Goal: Information Seeking & Learning: Learn about a topic

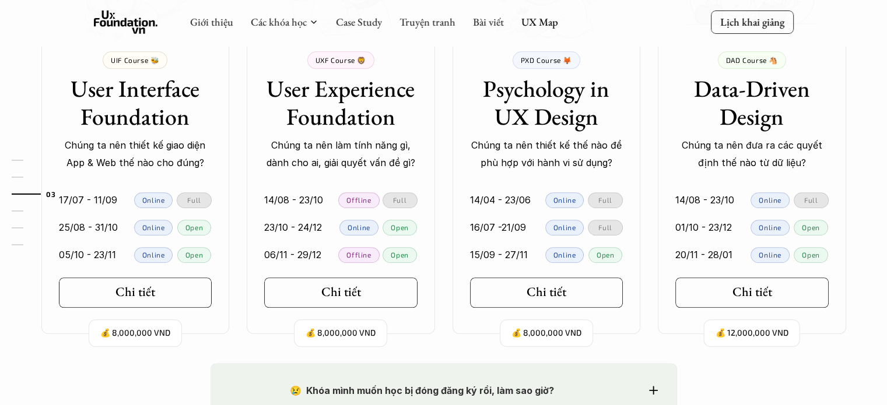
scroll to position [1166, 0]
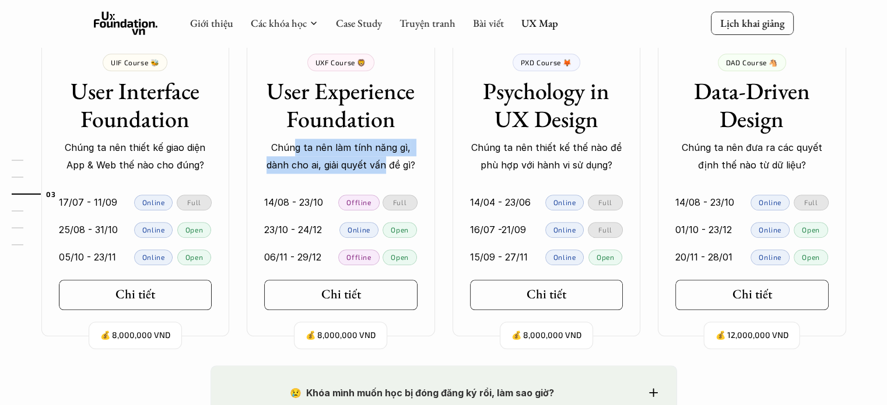
drag, startPoint x: 307, startPoint y: 146, endPoint x: 385, endPoint y: 167, distance: 80.9
click at [385, 167] on p "Chúng ta nên làm tính năng gì, dành cho ai, giải quyết vấn đề gì?" at bounding box center [340, 157] width 153 height 36
click at [397, 167] on p "Chúng ta nên làm tính năng gì, dành cho ai, giải quyết vấn đề gì?" at bounding box center [340, 157] width 153 height 36
drag, startPoint x: 353, startPoint y: 163, endPoint x: 319, endPoint y: 159, distance: 34.1
click at [319, 159] on p "Chúng ta nên làm tính năng gì, dành cho ai, giải quyết vấn đề gì?" at bounding box center [340, 157] width 153 height 36
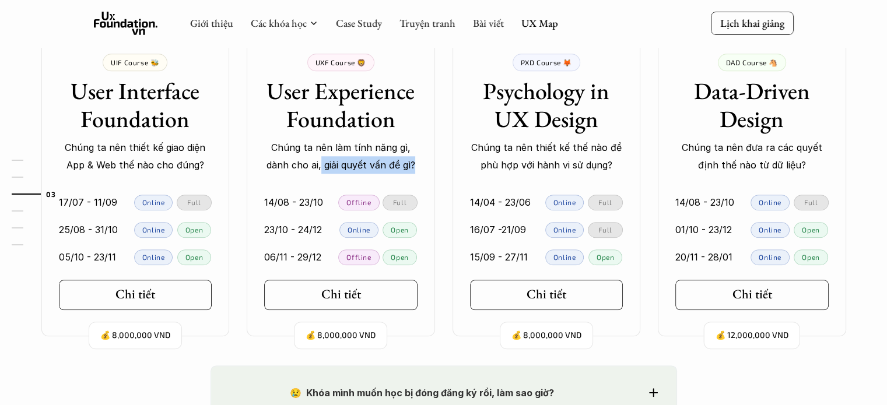
click at [319, 159] on p "Chúng ta nên làm tính năng gì, dành cho ai, giải quyết vấn đề gì?" at bounding box center [340, 157] width 153 height 36
drag, startPoint x: 277, startPoint y: 144, endPoint x: 329, endPoint y: 157, distance: 54.1
click at [329, 157] on p "Chúng ta nên làm tính năng gì, dành cho ai, giải quyết vấn đề gì?" at bounding box center [340, 157] width 153 height 36
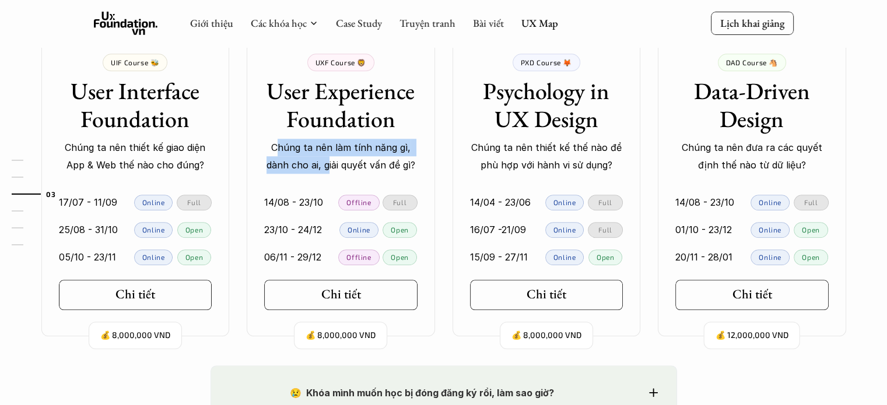
click at [329, 157] on p "Chúng ta nên làm tính năng gì, dành cho ai, giải quyết vấn đề gì?" at bounding box center [340, 157] width 153 height 36
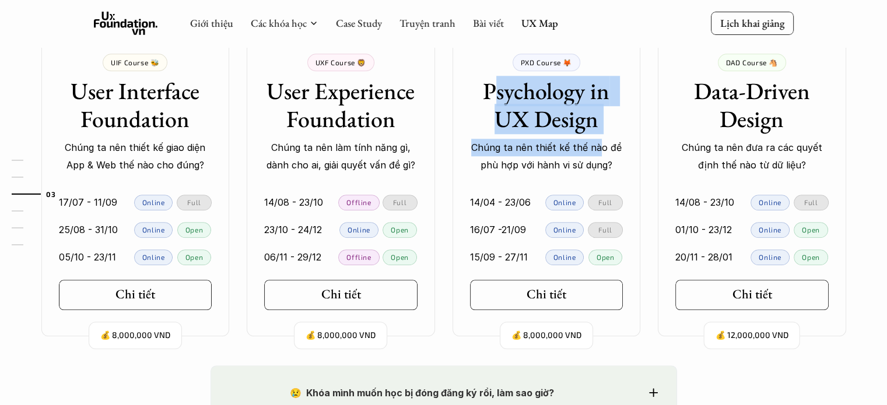
drag, startPoint x: 500, startPoint y: 90, endPoint x: 596, endPoint y: 151, distance: 114.0
click at [596, 151] on div "PXD Course 🦊 Psychology in UX Design Chúng ta nên thiết kế thế nào để phù hợp v…" at bounding box center [546, 114] width 188 height 121
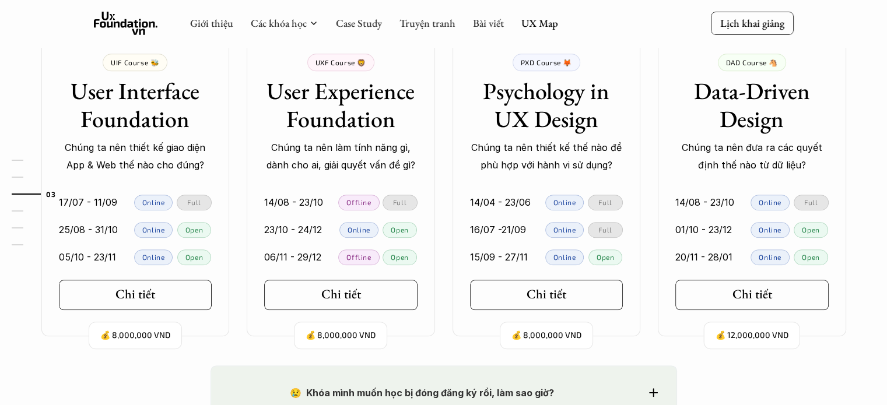
click at [600, 158] on p "Chúng ta nên thiết kế thế nào để phù hợp với hành vi sử dụng?" at bounding box center [546, 157] width 153 height 36
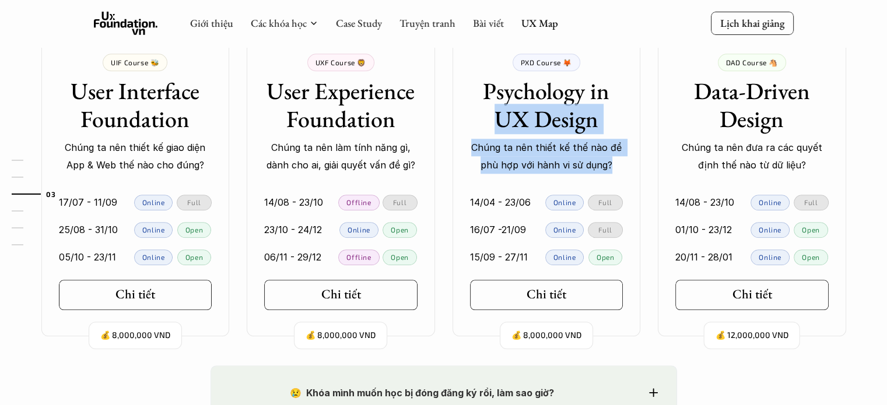
drag, startPoint x: 609, startPoint y: 165, endPoint x: 497, endPoint y: 117, distance: 121.4
click at [495, 116] on div "PXD Course 🦊 Psychology in UX Design Chúng ta nên thiết kế thế nào để phù hợp v…" at bounding box center [546, 114] width 188 height 121
click at [537, 142] on p "Chúng ta nên thiết kế thế nào để phù hợp với hành vi sử dụng?" at bounding box center [546, 157] width 153 height 36
click at [554, 155] on p "Chúng ta nên thiết kế thế nào để phù hợp với hành vi sử dụng?" at bounding box center [546, 157] width 153 height 36
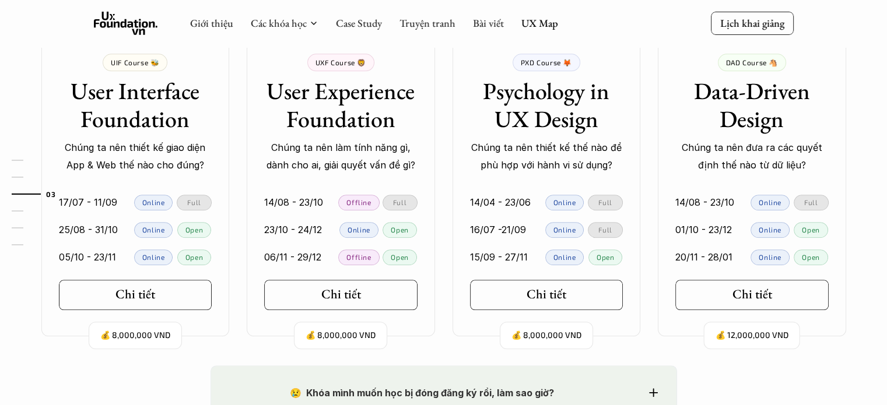
click at [585, 156] on p "Chúng ta nên thiết kế thế nào để phù hợp với hành vi sử dụng?" at bounding box center [546, 157] width 153 height 36
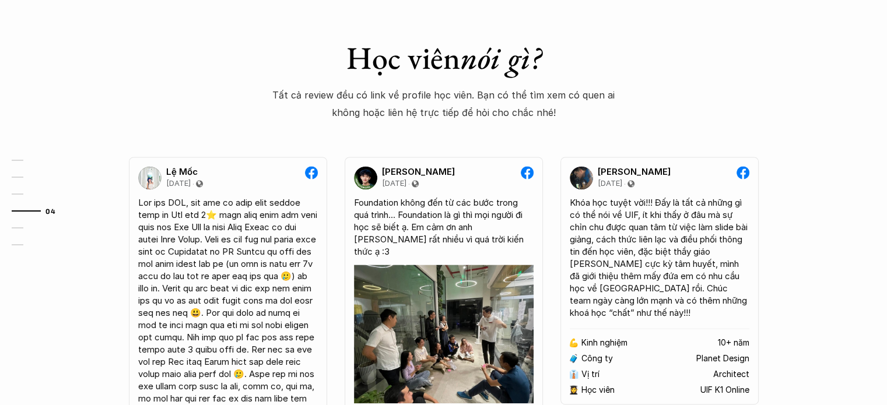
scroll to position [1690, 0]
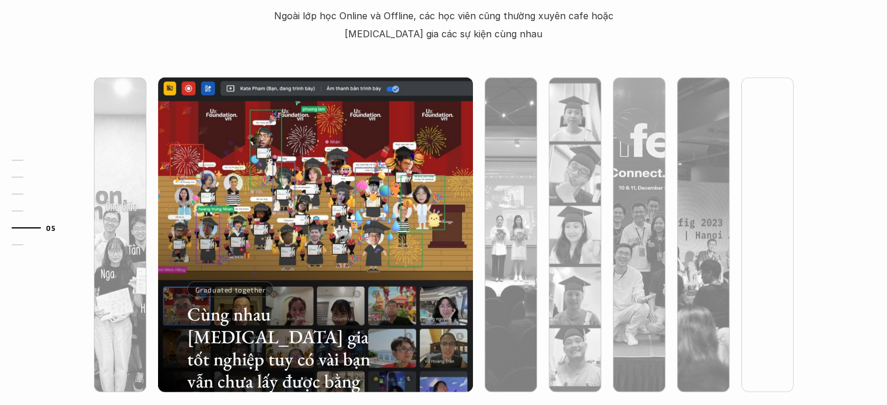
scroll to position [3148, 0]
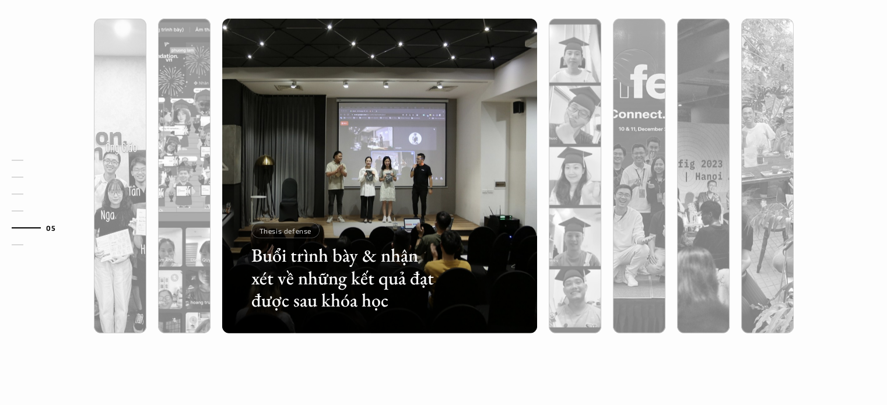
click at [860, 272] on div "Lớp học trông thế nào? Ngoài lớp học Online và Offline, các học viên cũng thườn…" at bounding box center [443, 129] width 887 height 572
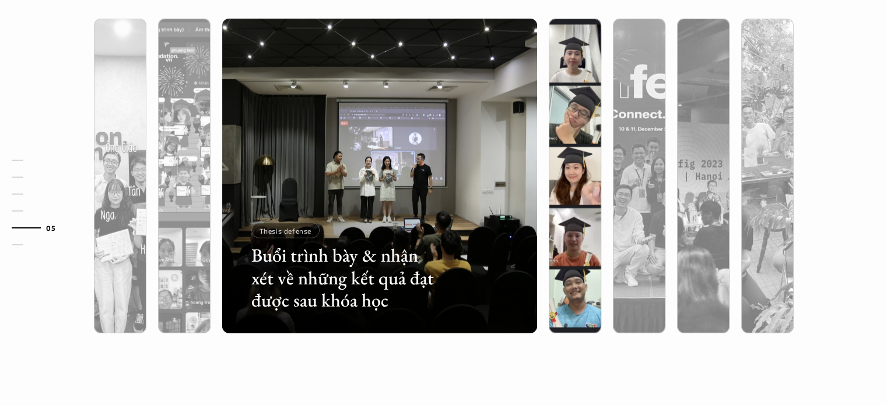
click at [592, 205] on div at bounding box center [575, 238] width 52 height 190
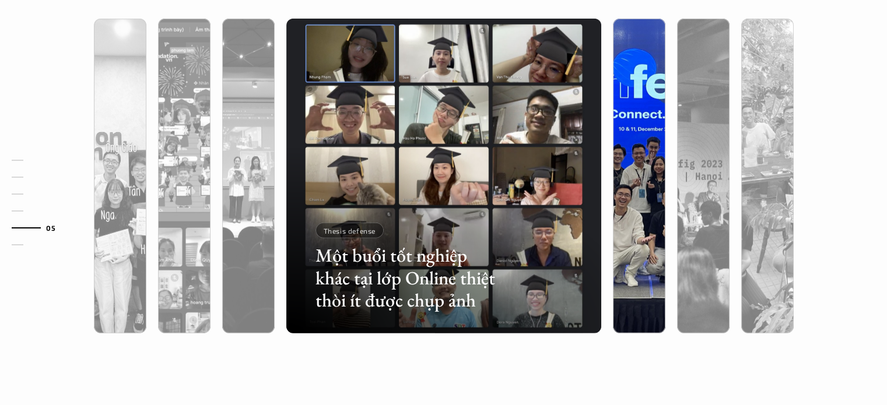
click at [646, 243] on div at bounding box center [736, 265] width 188 height 85
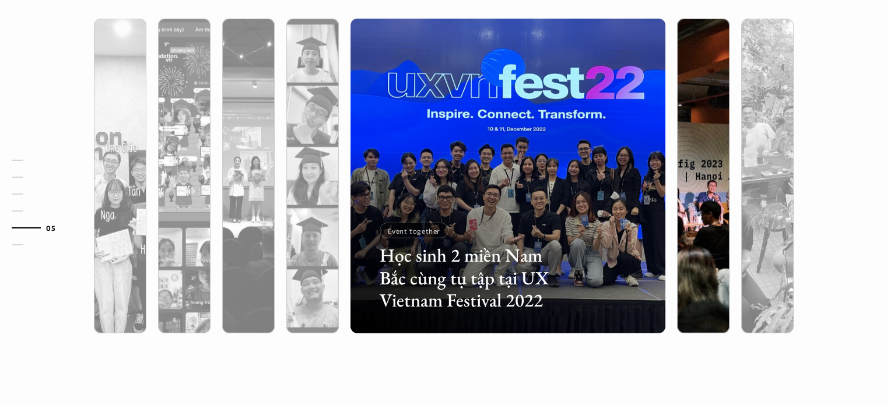
click at [709, 187] on div at bounding box center [703, 238] width 52 height 190
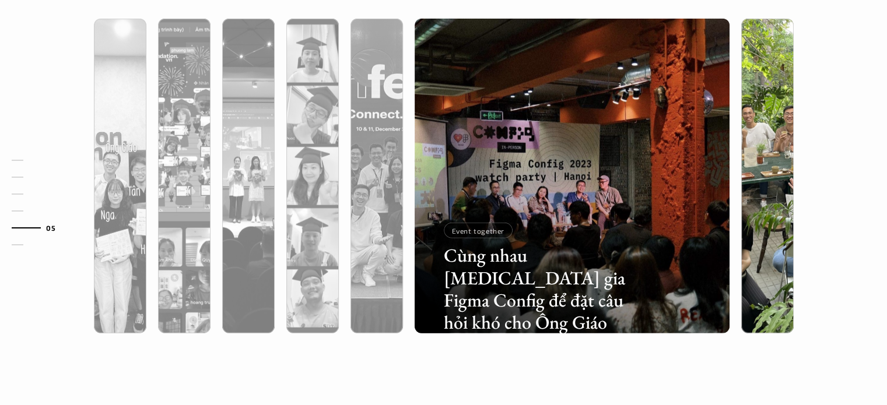
click at [748, 189] on div at bounding box center [767, 238] width 52 height 190
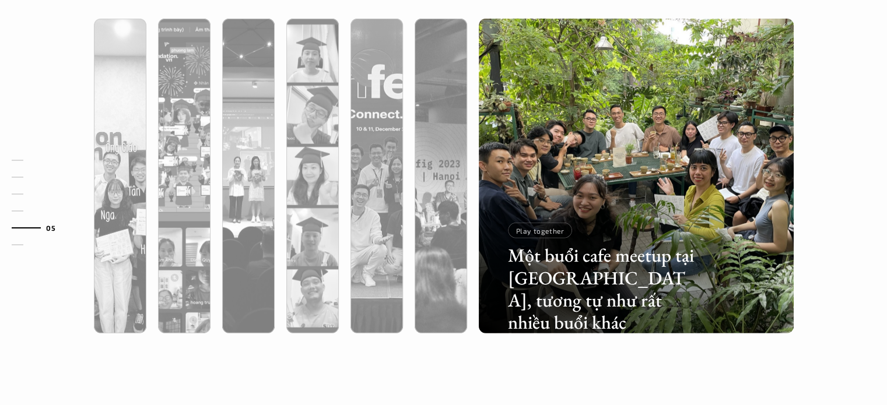
click at [860, 195] on div "Lớp học trông thế nào? Ngoài lớp học Online và Offline, các học viên cũng thườn…" at bounding box center [443, 129] width 887 height 572
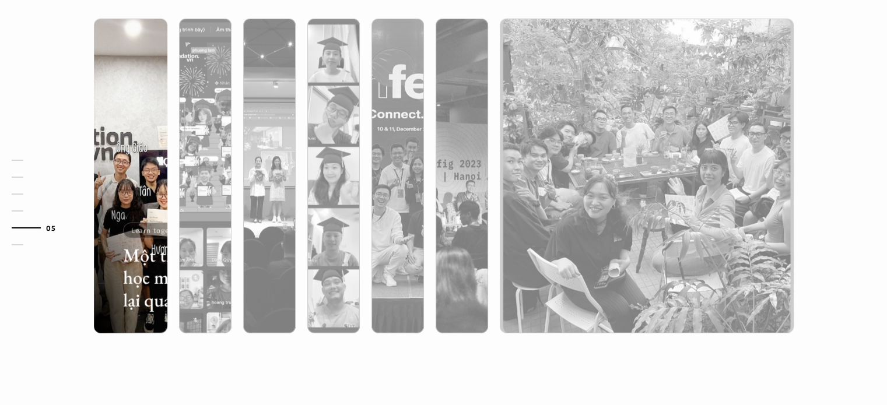
scroll to position [3498, 0]
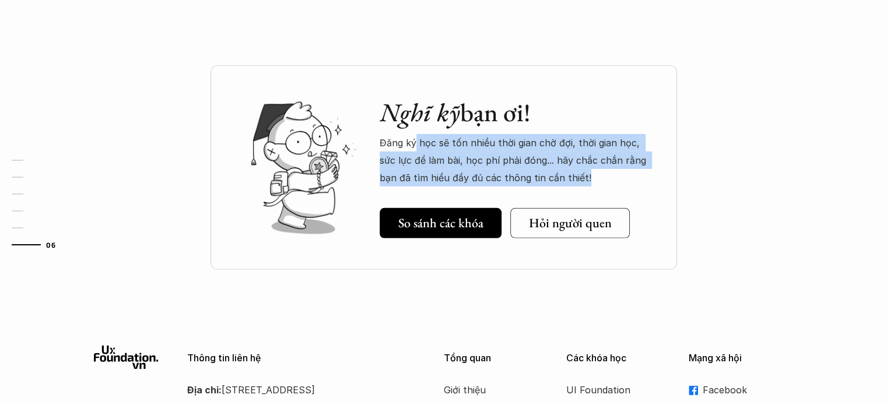
drag, startPoint x: 416, startPoint y: 140, endPoint x: 602, endPoint y: 171, distance: 187.9
click at [599, 171] on p "Đăng ký học sẽ tốn nhiều thời gian chờ đợi, thời gian học, sức lực để làm bài, …" at bounding box center [516, 160] width 274 height 53
click at [785, 212] on div "Nghĩ kỹ bạn ơi! Đăng ký học sẽ tốn nhiều thời gian chờ đợi, thời gian học, sức …" at bounding box center [443, 196] width 887 height 263
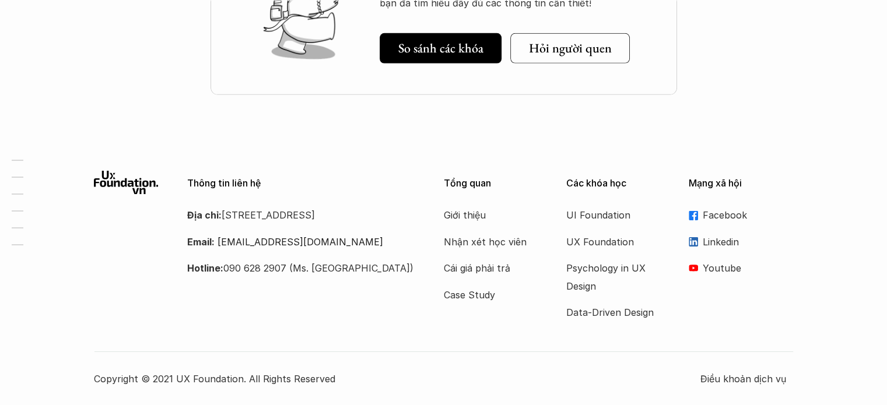
click at [863, 237] on div "Thông tin liên hệ Địa chỉ: Tầng 6, số 116 Trung Liệt, phường Trung Liệt, quận Đ…" at bounding box center [443, 279] width 887 height 252
click at [349, 203] on div "Thông tin liên hệ Địa chỉ: Tầng 6, số 116 Trung Liệt, phường Trung Liệt, quận Đ…" at bounding box center [300, 224] width 227 height 106
click at [411, 251] on p "Email: hello@uxfoundation.vn" at bounding box center [300, 241] width 227 height 17
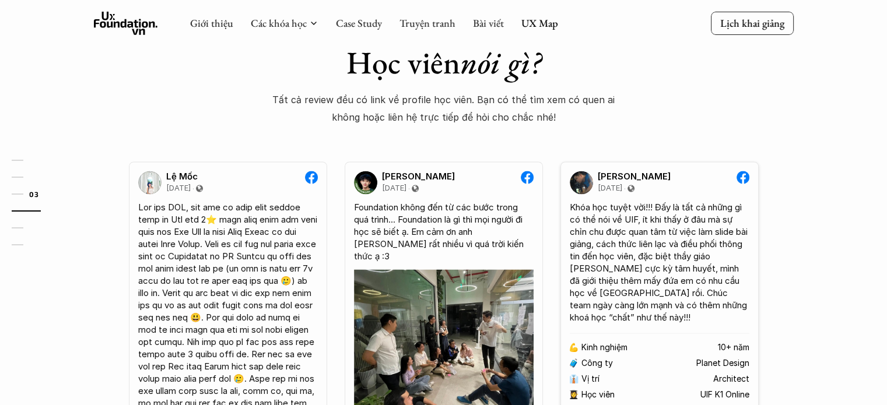
scroll to position [1166, 0]
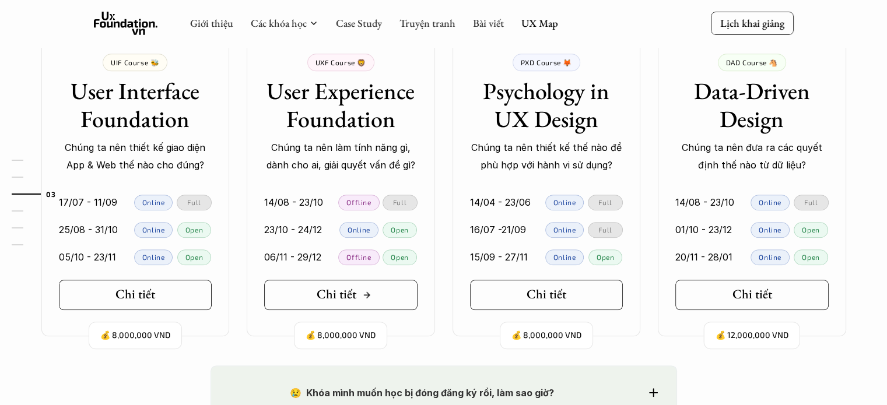
click at [363, 297] on icon at bounding box center [366, 294] width 9 height 9
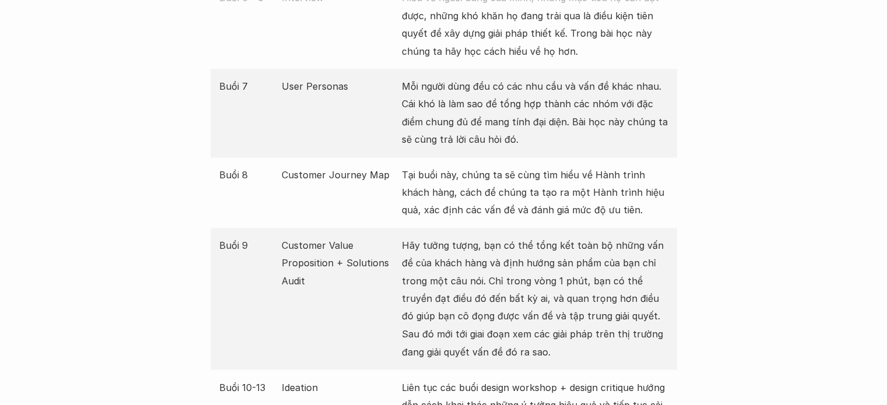
scroll to position [1865, 0]
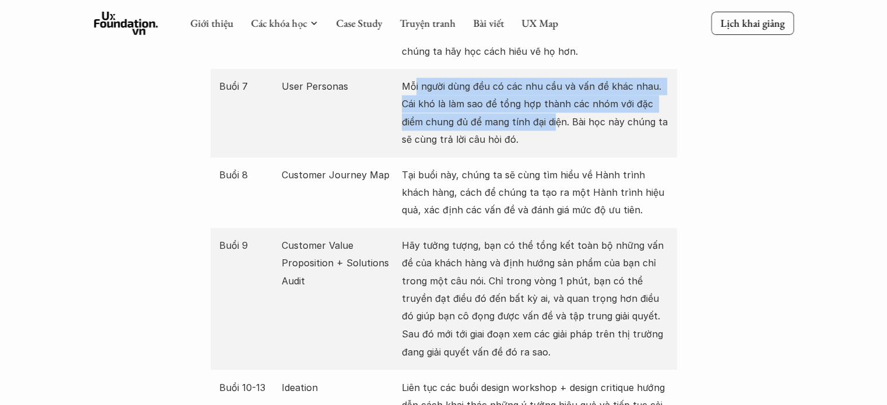
drag, startPoint x: 416, startPoint y: 71, endPoint x: 553, endPoint y: 103, distance: 140.1
click at [553, 103] on p "Mỗi người dùng đều có các nhu cầu và vấn đề khác nhau. Cái khó là làm sao để tổ…" at bounding box center [535, 113] width 266 height 71
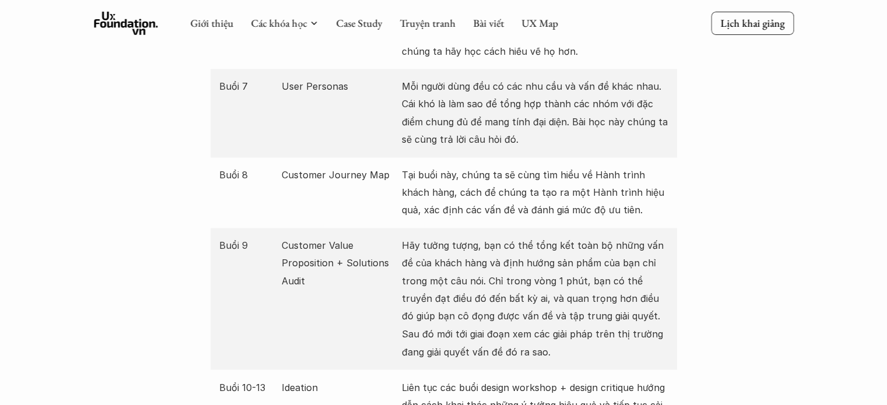
click at [557, 107] on p "Mỗi người dùng đều có các nhu cầu và vấn đề khác nhau. Cái khó là làm sao để tổ…" at bounding box center [535, 113] width 266 height 71
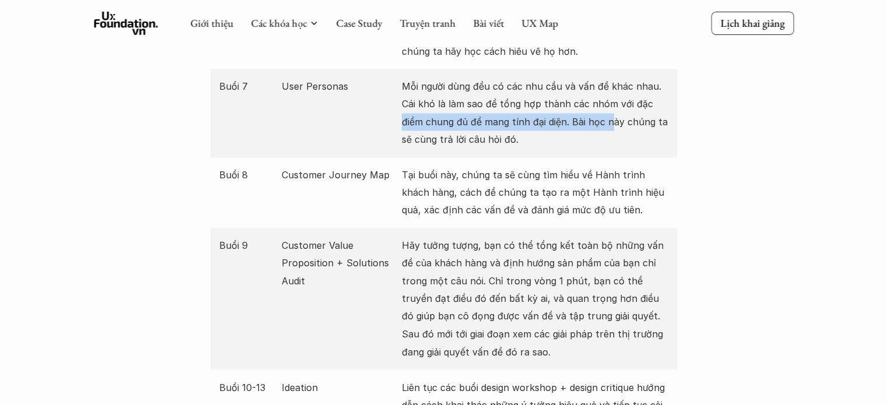
drag, startPoint x: 523, startPoint y: 101, endPoint x: 614, endPoint y: 106, distance: 91.6
click at [613, 102] on div "Buổi 7 User Personas Mỗi người dùng đều có các nhu cầu và vấn đề khác nhau. Cái…" at bounding box center [443, 113] width 466 height 89
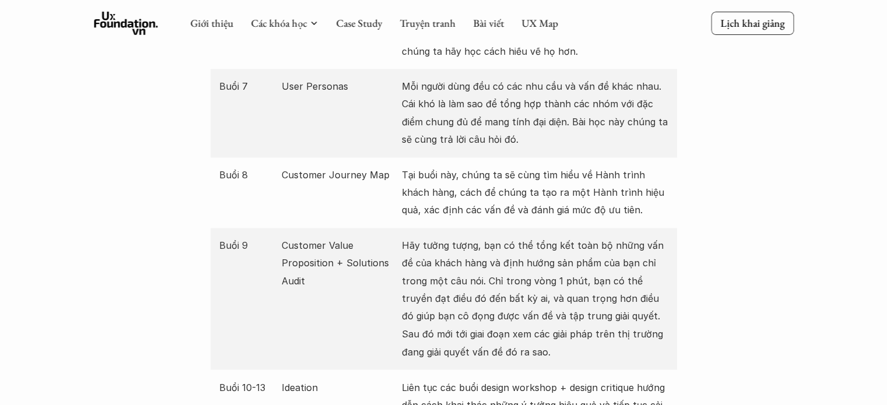
click at [625, 118] on p "Mỗi người dùng đều có các nhu cầu và vấn đề khác nhau. Cái khó là làm sao để tổ…" at bounding box center [535, 113] width 266 height 71
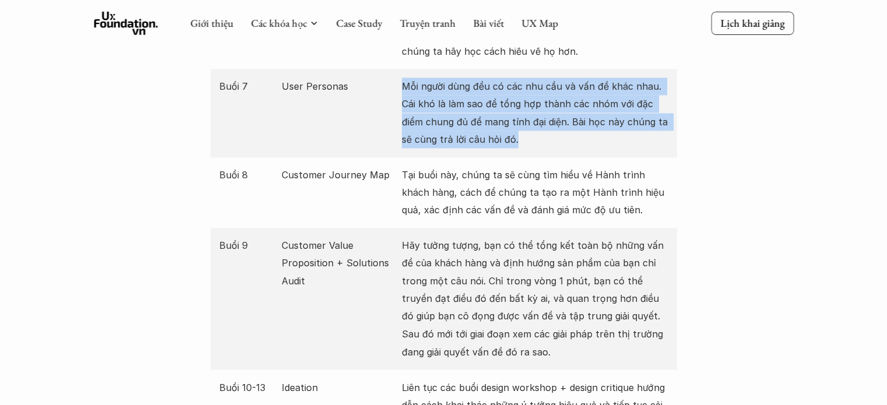
drag, startPoint x: 549, startPoint y: 117, endPoint x: 333, endPoint y: 82, distance: 218.5
click at [344, 77] on div "Buổi 7 User Personas Mỗi người dùng đều có các nhu cầu và vấn đề khác nhau. Cái…" at bounding box center [443, 113] width 466 height 89
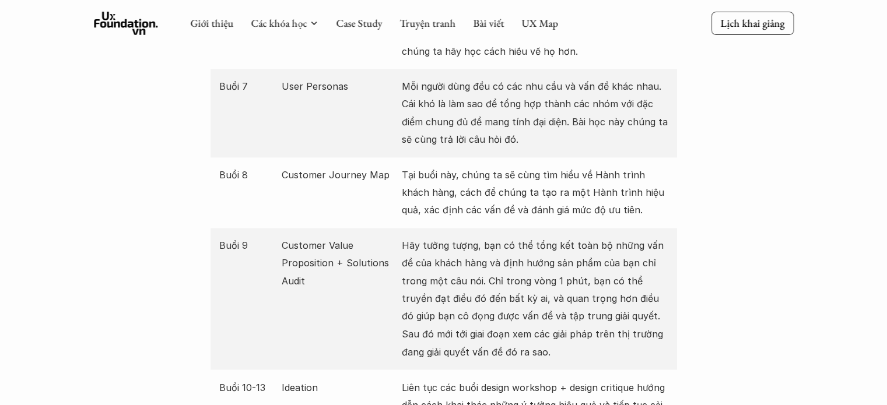
click at [294, 109] on div "Buổi 7 User Personas Mỗi người dùng đều có các nhu cầu và vấn đề khác nhau. Cái…" at bounding box center [443, 113] width 466 height 89
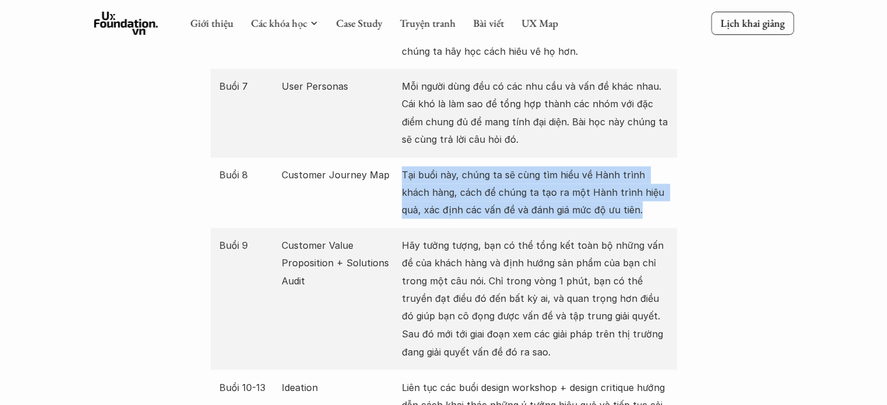
drag, startPoint x: 427, startPoint y: 156, endPoint x: 655, endPoint y: 193, distance: 231.5
click at [655, 193] on div "Buổi 8 Customer Journey Map Tại buổi này, chúng ta sẽ cùng tìm hiểu về Hành trì…" at bounding box center [443, 192] width 466 height 71
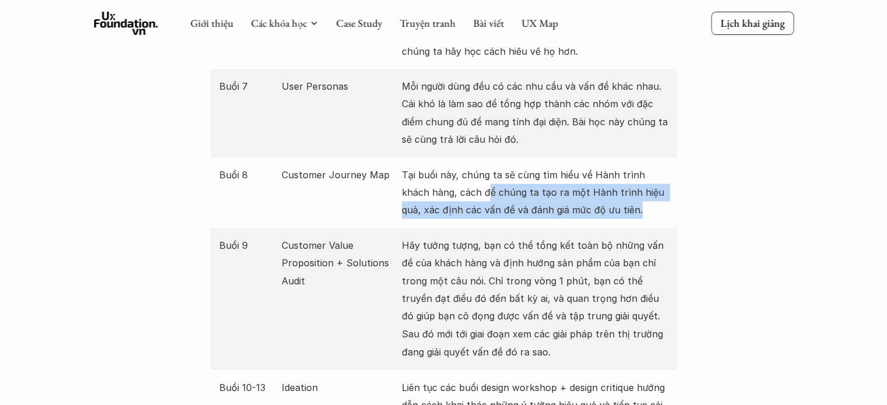
drag, startPoint x: 459, startPoint y: 175, endPoint x: 751, endPoint y: 226, distance: 295.8
click at [656, 195] on p "Tại buổi này, chúng ta sẽ cùng tìm hiểu về Hành trình khách hàng, cách để chúng…" at bounding box center [535, 192] width 266 height 53
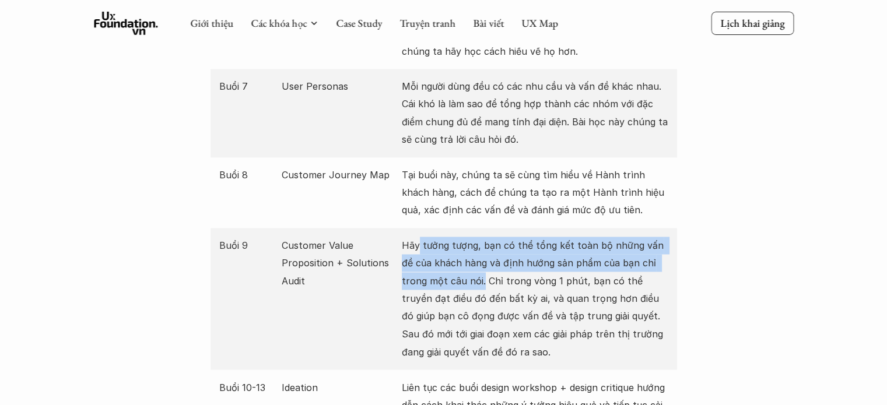
drag, startPoint x: 444, startPoint y: 229, endPoint x: 455, endPoint y: 265, distance: 38.0
click at [455, 265] on p "Hãy tưởng tượng, bạn có thể tổng kết toàn bộ những vấn đề của khách hàng và địn…" at bounding box center [535, 299] width 266 height 124
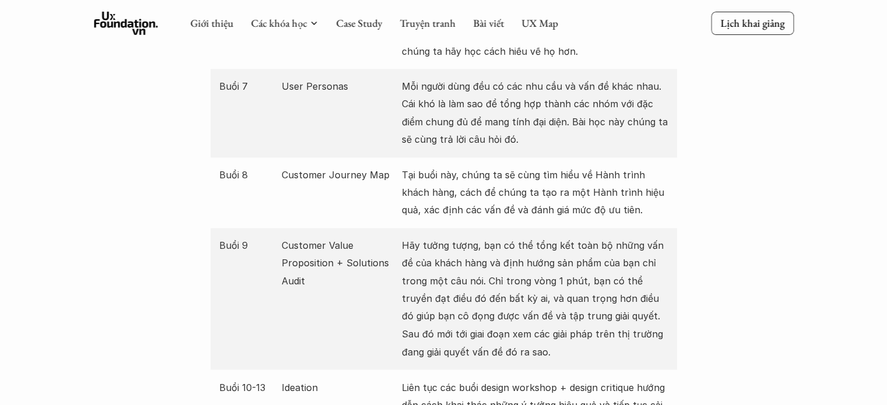
click at [469, 264] on p "Hãy tưởng tượng, bạn có thể tổng kết toàn bộ những vấn đề của khách hàng và địn…" at bounding box center [535, 299] width 266 height 124
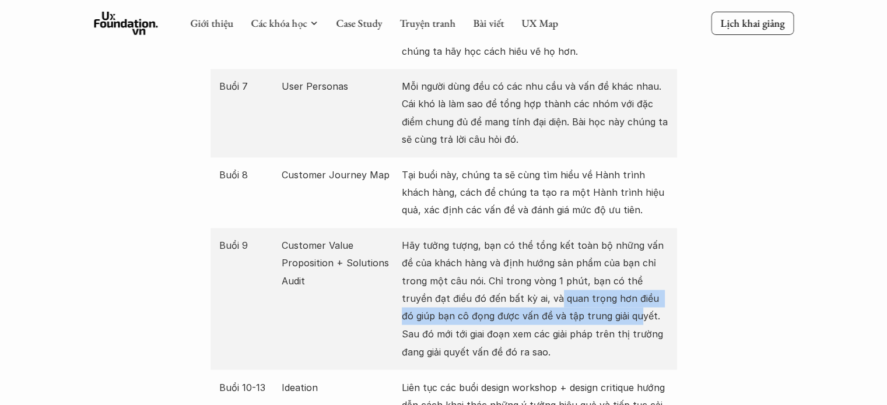
drag, startPoint x: 514, startPoint y: 279, endPoint x: 592, endPoint y: 294, distance: 79.6
click at [592, 294] on p "Hãy tưởng tượng, bạn có thể tổng kết toàn bộ những vấn đề của khách hàng và địn…" at bounding box center [535, 299] width 266 height 124
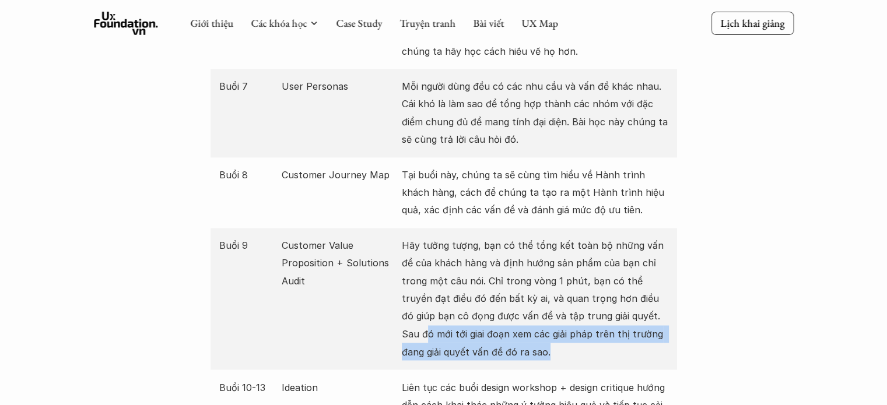
drag, startPoint x: 625, startPoint y: 295, endPoint x: 625, endPoint y: 326, distance: 30.9
click at [625, 326] on p "Hãy tưởng tượng, bạn có thể tổng kết toàn bộ những vấn đề của khách hàng và địn…" at bounding box center [535, 299] width 266 height 124
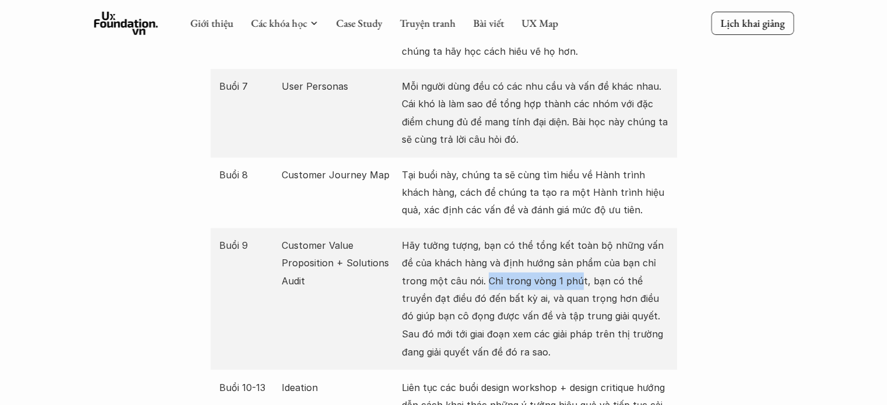
drag, startPoint x: 459, startPoint y: 264, endPoint x: 550, endPoint y: 265, distance: 90.4
click at [550, 265] on p "Hãy tưởng tượng, bạn có thể tổng kết toàn bộ những vấn đề của khách hàng và địn…" at bounding box center [535, 299] width 266 height 124
click at [567, 265] on p "Hãy tưởng tượng, bạn có thể tổng kết toàn bộ những vấn đề của khách hàng và địn…" at bounding box center [535, 299] width 266 height 124
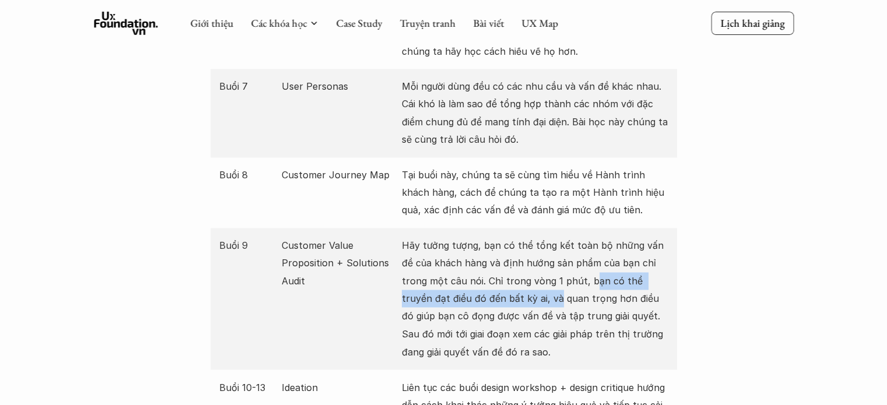
drag, startPoint x: 564, startPoint y: 263, endPoint x: 508, endPoint y: 279, distance: 58.3
click at [508, 279] on p "Hãy tưởng tượng, bạn có thể tổng kết toàn bộ những vấn đề của khách hàng và địn…" at bounding box center [535, 299] width 266 height 124
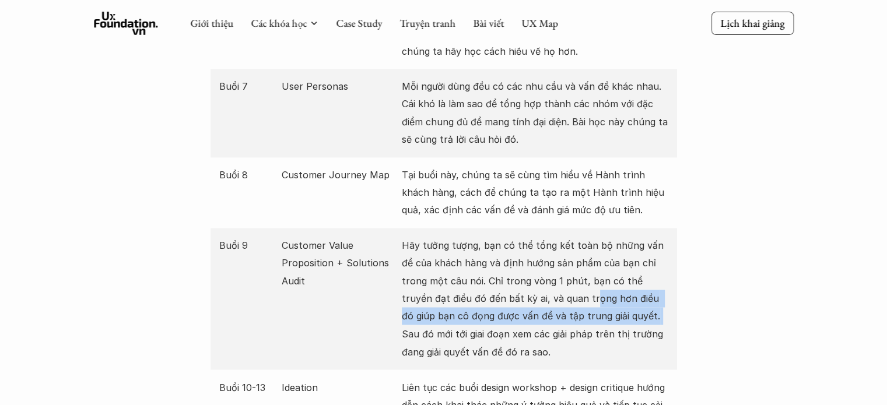
drag, startPoint x: 543, startPoint y: 279, endPoint x: 600, endPoint y: 298, distance: 60.8
click at [600, 298] on p "Hãy tưởng tượng, bạn có thể tổng kết toàn bộ những vấn đề của khách hàng và địn…" at bounding box center [535, 299] width 266 height 124
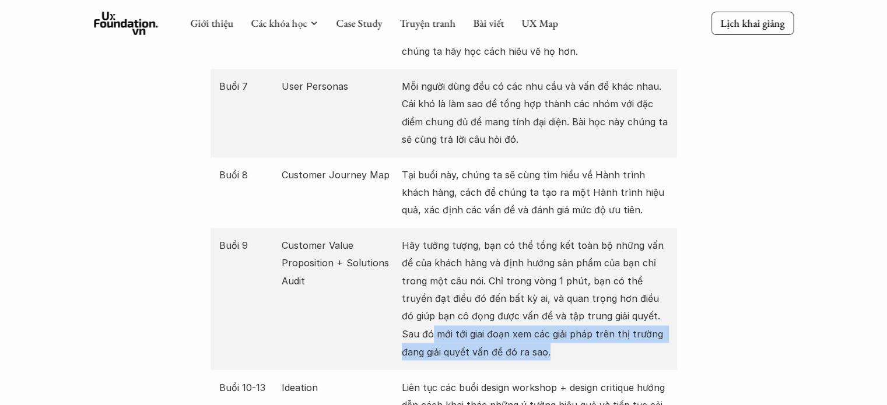
drag, startPoint x: 637, startPoint y: 301, endPoint x: 649, endPoint y: 328, distance: 29.8
click at [649, 328] on p "Hãy tưởng tượng, bạn có thể tổng kết toàn bộ những vấn đề của khách hàng và địn…" at bounding box center [535, 299] width 266 height 124
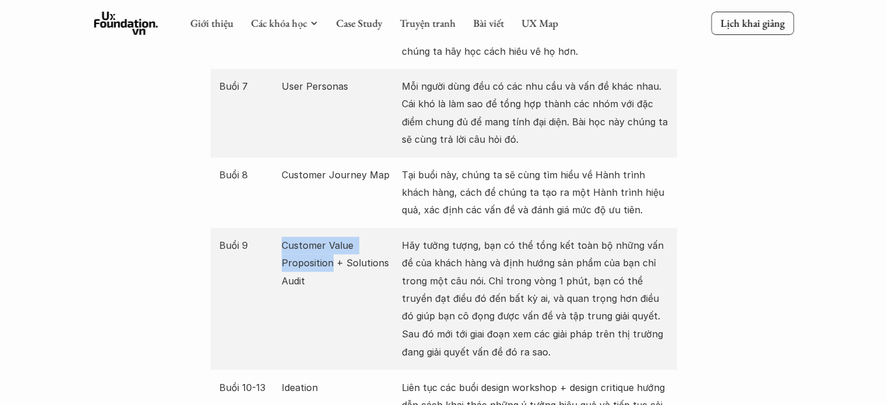
drag, startPoint x: 284, startPoint y: 231, endPoint x: 332, endPoint y: 241, distance: 49.5
click at [332, 241] on p "Customer Value Proposition + Solutions Audit" at bounding box center [339, 263] width 114 height 53
drag, startPoint x: 316, startPoint y: 237, endPoint x: 241, endPoint y: 315, distance: 107.6
click at [236, 317] on div "Buổi 9 Customer Value Proposition + Solutions Audit Hãy tưởng tượng, bạn có thể…" at bounding box center [443, 299] width 466 height 142
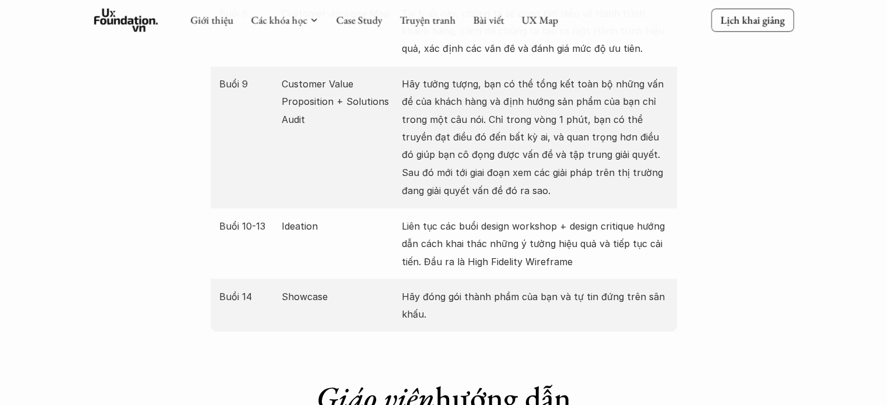
scroll to position [2099, 0]
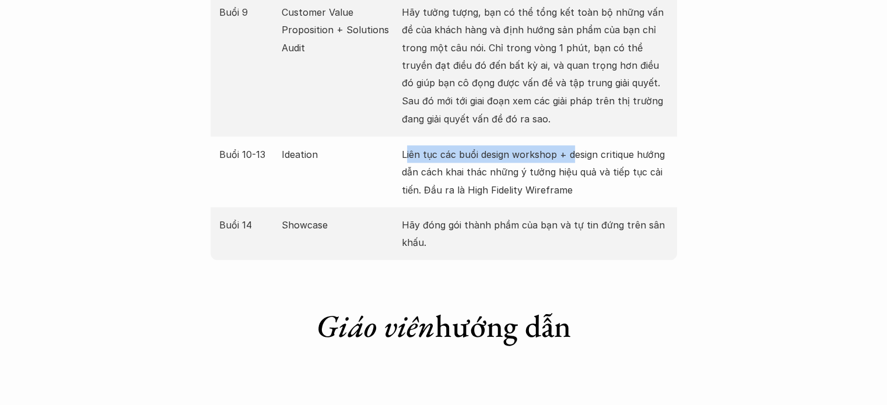
drag, startPoint x: 406, startPoint y: 137, endPoint x: 572, endPoint y: 140, distance: 166.2
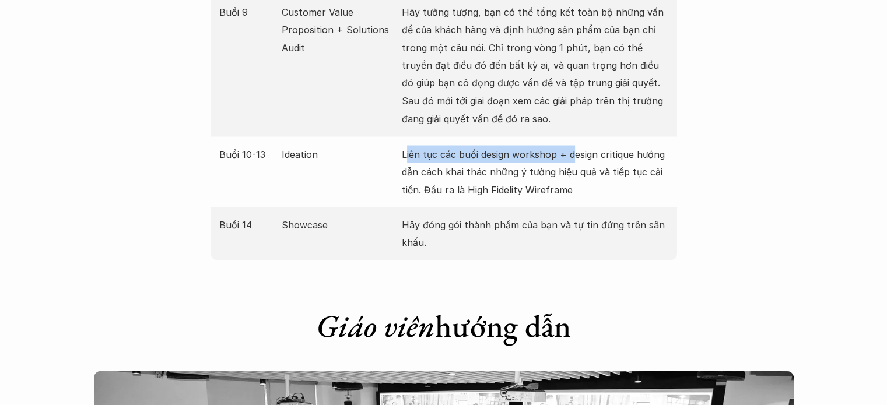
click at [572, 145] on p "Liên tục các buổi design workshop + design critique hướng dẫn cách khai thác nh…" at bounding box center [535, 171] width 266 height 53
click at [597, 162] on p "Liên tục các buổi design workshop + design critique hướng dẫn cách khai thác nh…" at bounding box center [535, 171] width 266 height 53
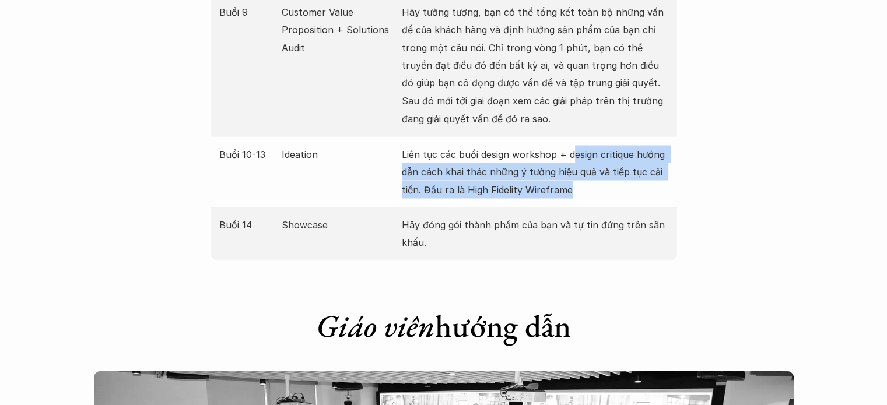
drag, startPoint x: 595, startPoint y: 149, endPoint x: 580, endPoint y: 178, distance: 33.1
click at [580, 178] on p "Liên tục các buổi design workshop + design critique hướng dẫn cách khai thác nh…" at bounding box center [535, 171] width 266 height 53
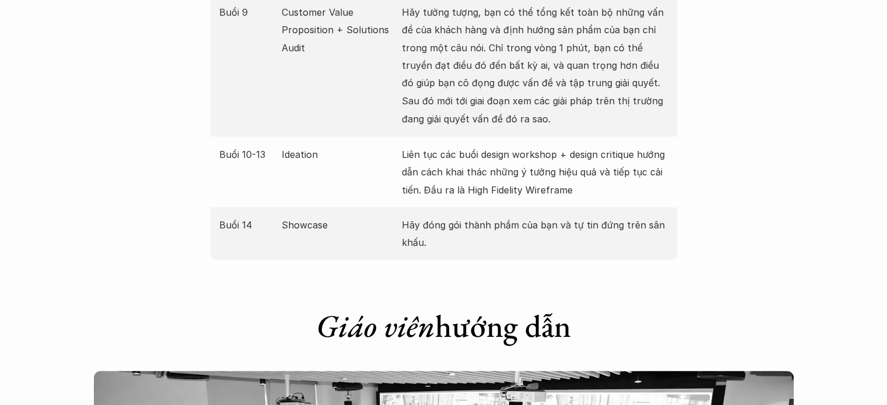
drag, startPoint x: 785, startPoint y: 226, endPoint x: 792, endPoint y: 235, distance: 11.7
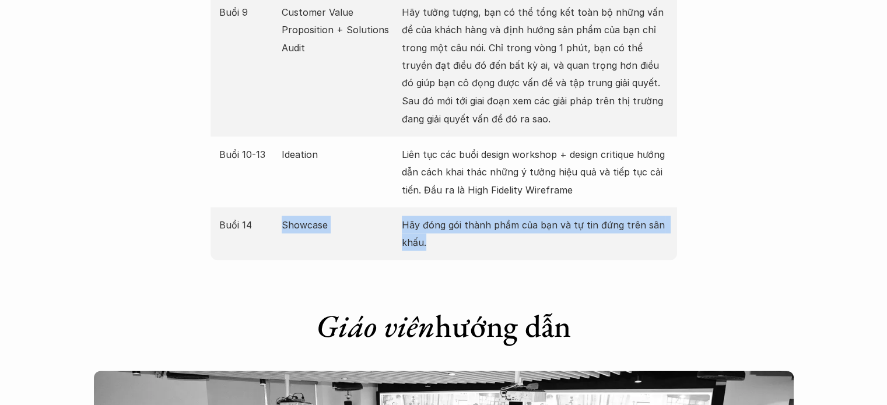
drag, startPoint x: 404, startPoint y: 212, endPoint x: 673, endPoint y: 221, distance: 268.9
click at [649, 220] on div "Buổi 14 Showcase Hãy đóng gói thành phầm của bạn và tự tin đứng trên sân khấu." at bounding box center [443, 233] width 466 height 53
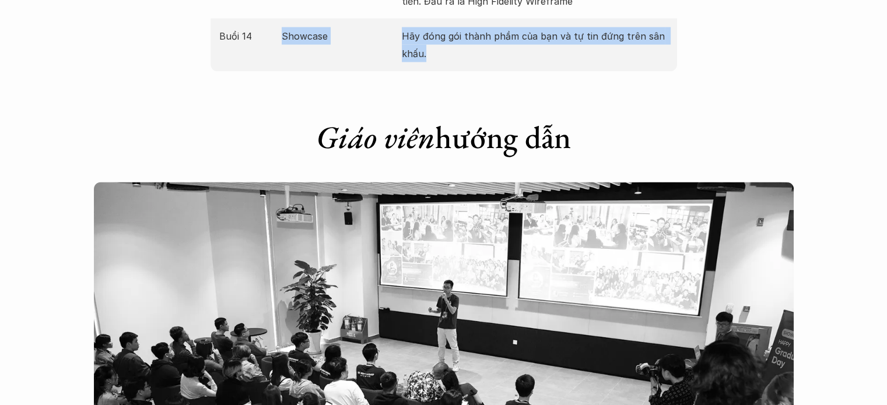
scroll to position [2448, 0]
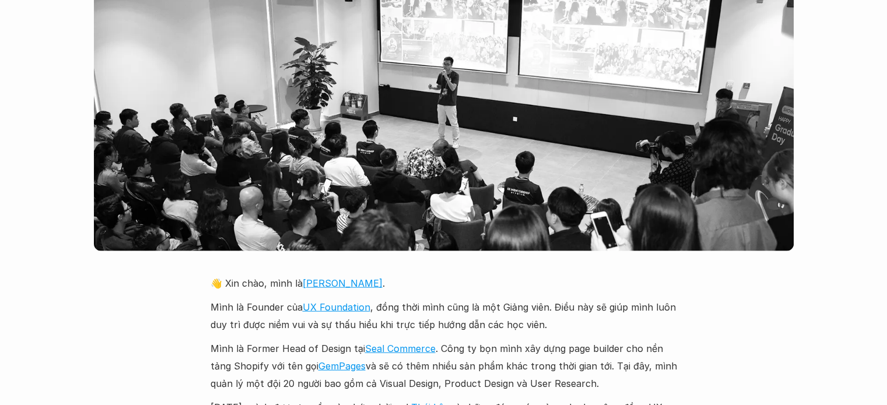
scroll to position [2565, 0]
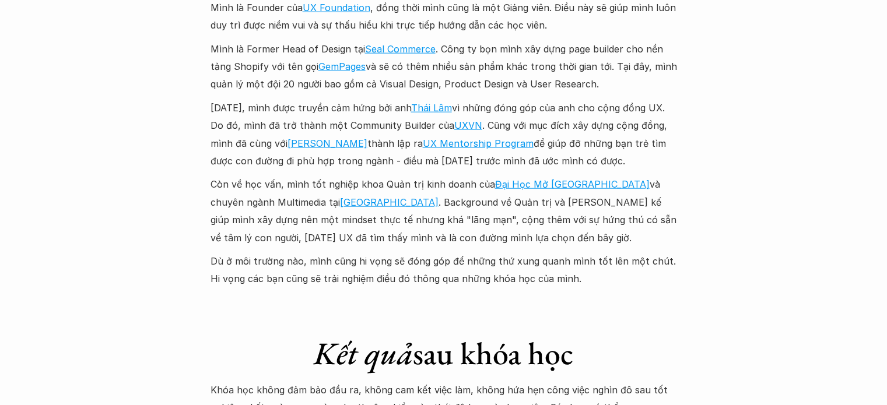
scroll to position [2856, 0]
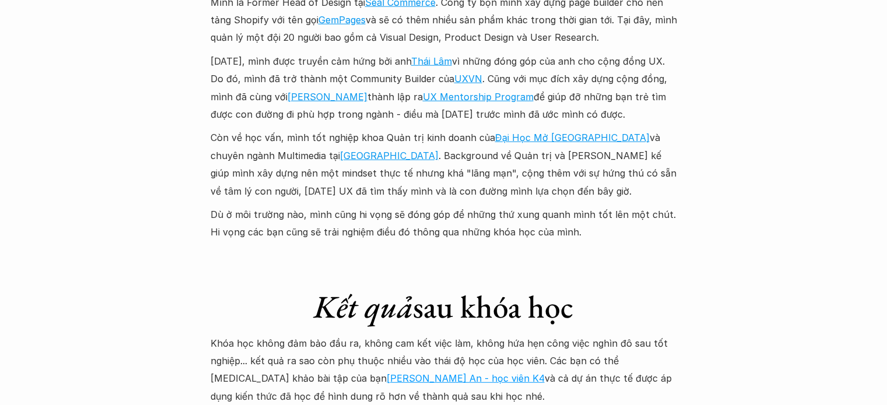
click at [766, 262] on div "Giới thiệu Các khóa học Case Study Truyện tranh Bài viết UX Map Lịch khai giảng…" at bounding box center [443, 158] width 887 height 6029
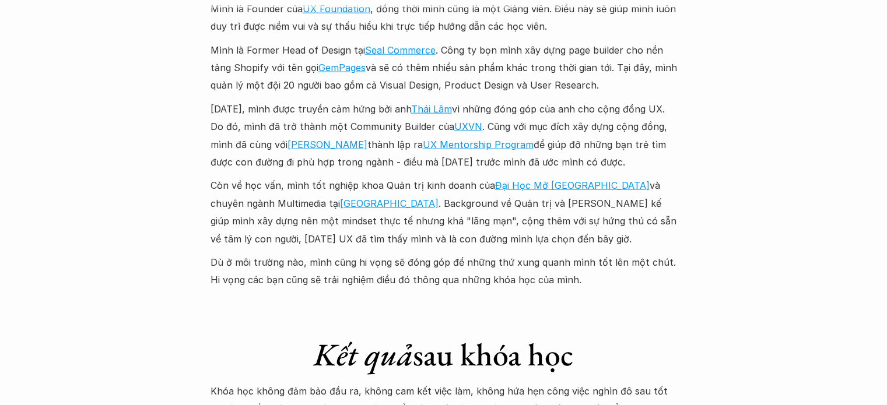
scroll to position [2740, 0]
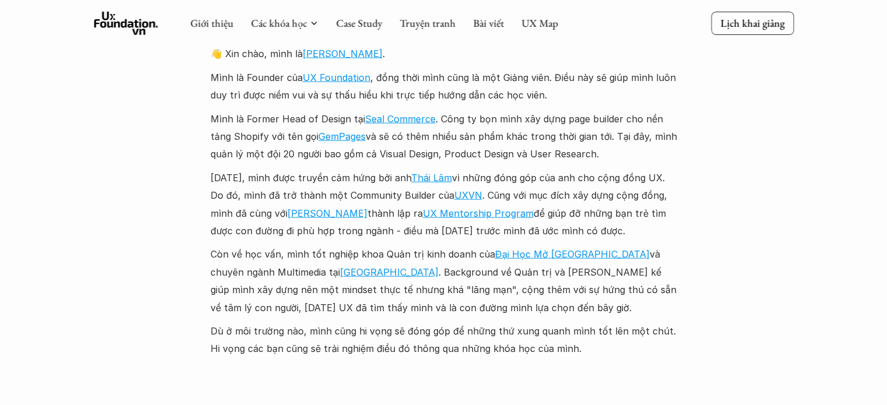
click at [715, 246] on div "Giới thiệu Các khóa học Case Study Truyện tranh Bài viết UX Map Lịch khai giảng…" at bounding box center [443, 274] width 887 height 6029
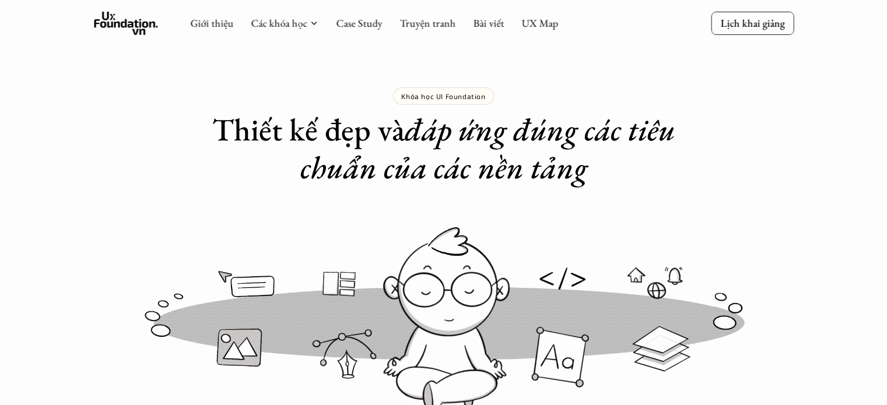
click at [764, 178] on div "Khóa học UI Foundation Thiết kế đẹp và đáp ứng đúng các tiêu chuẩn của các nền …" at bounding box center [443, 93] width 887 height 187
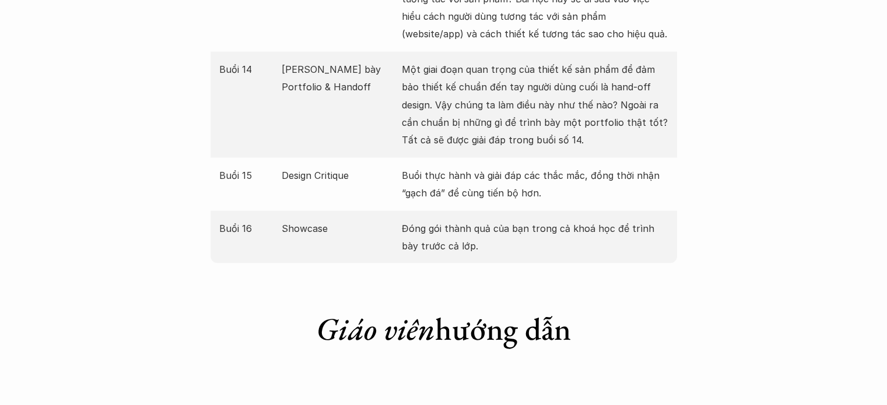
scroll to position [2565, 0]
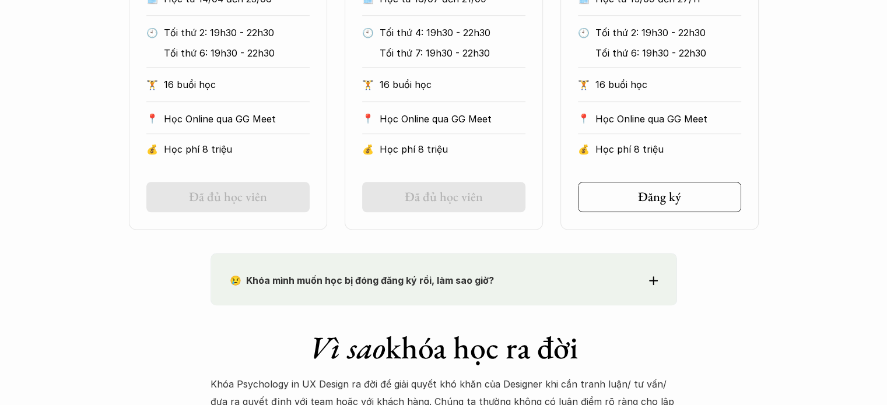
scroll to position [933, 0]
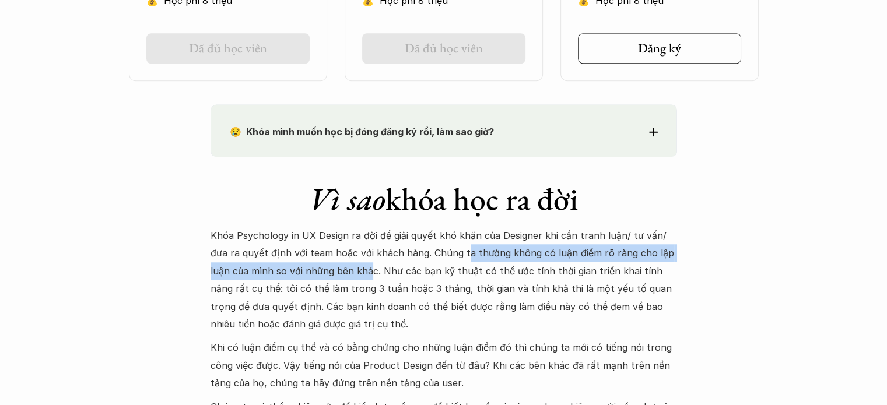
drag, startPoint x: 441, startPoint y: 252, endPoint x: 345, endPoint y: 268, distance: 97.5
click at [345, 268] on p "Khóa Psychology in UX Design ra đời để giải quyết khó khăn của Designer khi cần…" at bounding box center [443, 280] width 466 height 106
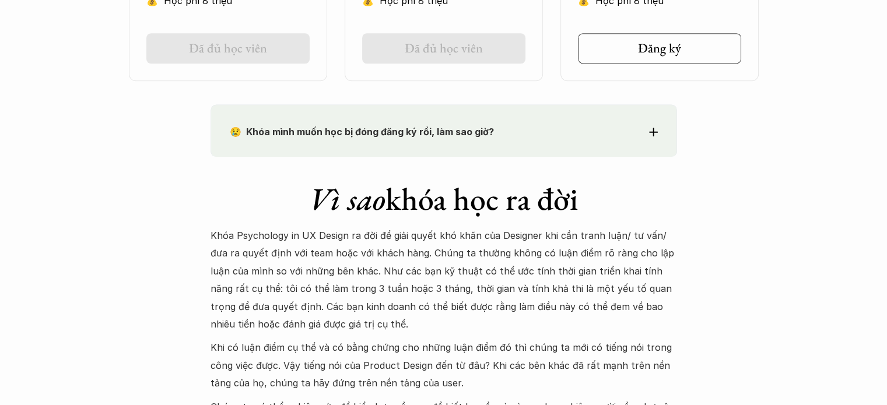
click at [424, 268] on p "Khóa Psychology in UX Design ra đời để giải quyết khó khăn của Designer khi cần…" at bounding box center [443, 280] width 466 height 106
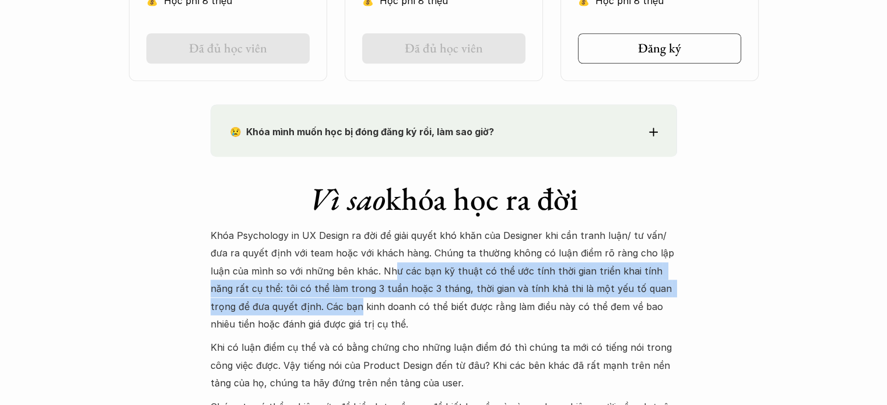
drag, startPoint x: 371, startPoint y: 270, endPoint x: 298, endPoint y: 307, distance: 81.1
click at [298, 307] on p "Khóa Psychology in UX Design ra đời để giải quyết khó khăn của Designer khi cần…" at bounding box center [443, 280] width 466 height 106
drag, startPoint x: 368, startPoint y: 308, endPoint x: 461, endPoint y: 323, distance: 93.2
click at [461, 323] on p "Khóa Psychology in UX Design ra đời để giải quyết khó khăn của Designer khi cần…" at bounding box center [443, 280] width 466 height 106
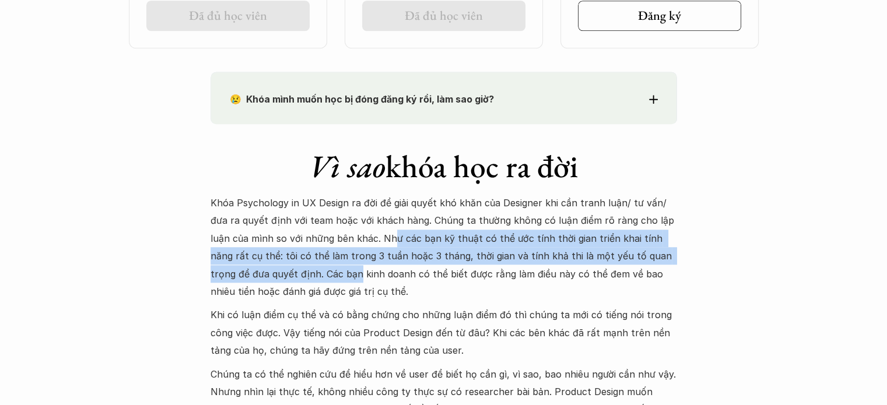
scroll to position [1049, 0]
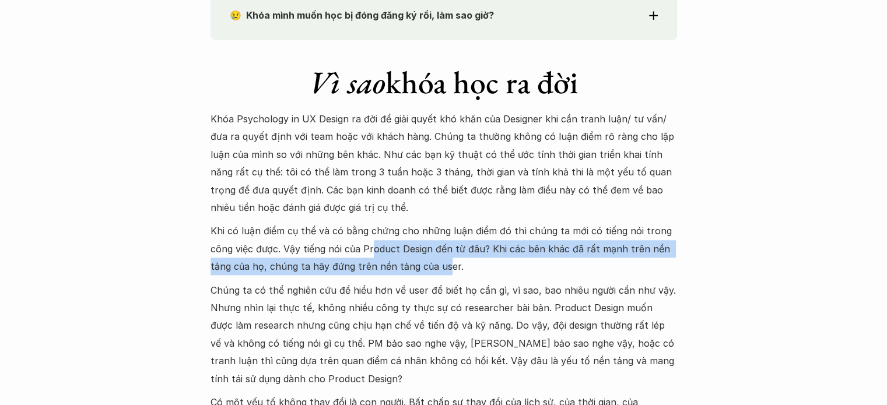
drag, startPoint x: 371, startPoint y: 254, endPoint x: 458, endPoint y: 258, distance: 87.0
click at [452, 258] on p "Khi có luận điểm cụ thể và có bằng chứng cho những luận điểm đó thì chúng ta mớ…" at bounding box center [443, 248] width 466 height 53
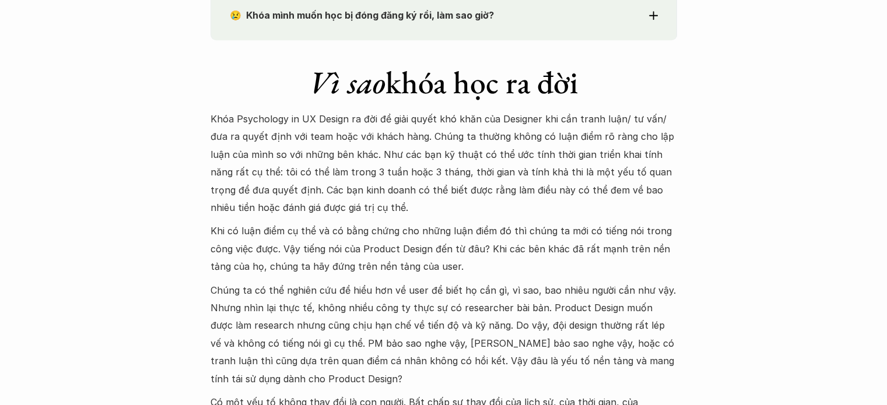
click at [542, 263] on p "Khi có luận điểm cụ thể và có bằng chứng cho những luận điểm đó thì chúng ta mớ…" at bounding box center [443, 248] width 466 height 53
drag, startPoint x: 244, startPoint y: 270, endPoint x: 396, endPoint y: 265, distance: 152.2
click at [396, 265] on p "Khi có luận điểm cụ thể và có bằng chứng cho những luận điểm đó thì chúng ta mớ…" at bounding box center [443, 248] width 466 height 53
click at [410, 265] on p "Khi có luận điểm cụ thể và có bằng chứng cho những luận điểm đó thì chúng ta mớ…" at bounding box center [443, 248] width 466 height 53
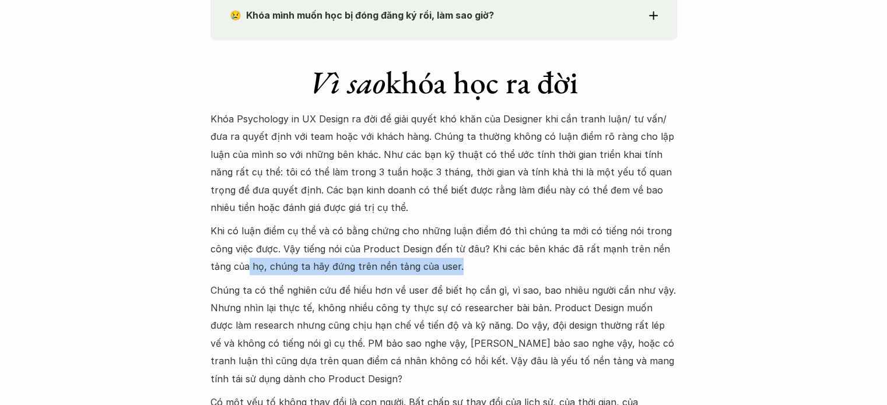
drag, startPoint x: 496, startPoint y: 264, endPoint x: 240, endPoint y: 273, distance: 256.6
click at [240, 273] on p "Khi có luận điểm cụ thể và có bằng chứng cho những luận điểm đó thì chúng ta mớ…" at bounding box center [443, 248] width 466 height 53
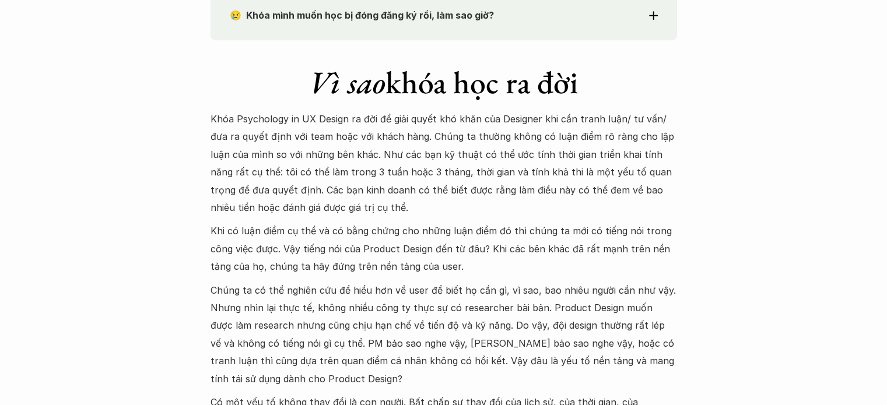
click at [527, 235] on p "Khi có luận điểm cụ thể và có bằng chứng cho những luận điểm đó thì chúng ta mớ…" at bounding box center [443, 248] width 466 height 53
click at [352, 294] on p "Chúng ta có thể nghiên cứu để hiểu hơn về user để biết họ cần gì, vì sao, bao n…" at bounding box center [443, 335] width 466 height 106
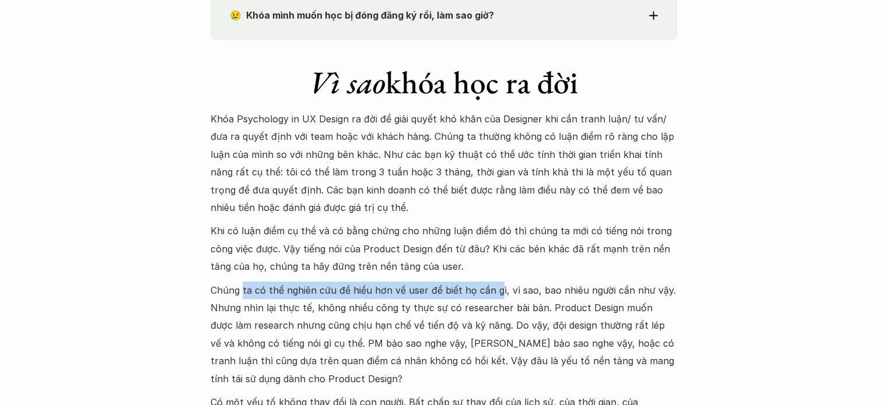
drag, startPoint x: 357, startPoint y: 285, endPoint x: 494, endPoint y: 284, distance: 137.6
click at [494, 284] on p "Chúng ta có thể nghiên cứu để hiểu hơn về user để biết họ cần gì, vì sao, bao n…" at bounding box center [443, 335] width 466 height 106
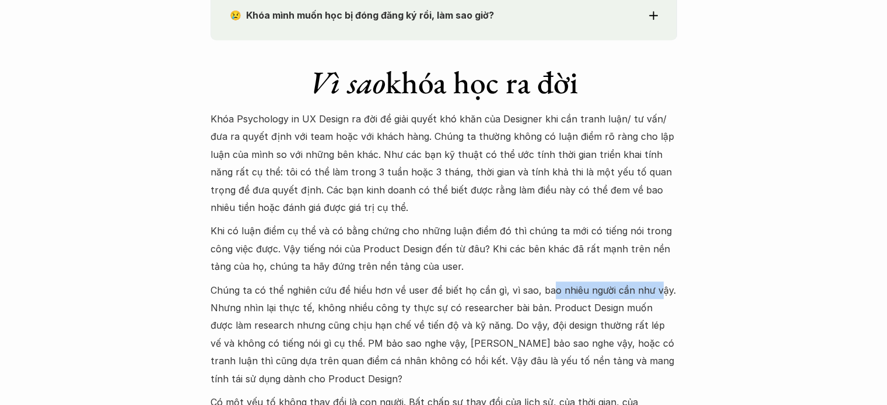
drag, startPoint x: 544, startPoint y: 286, endPoint x: 651, endPoint y: 290, distance: 107.3
click at [651, 290] on p "Chúng ta có thể nghiên cứu để hiểu hơn về user để biết họ cần gì, vì sao, bao n…" at bounding box center [443, 335] width 466 height 106
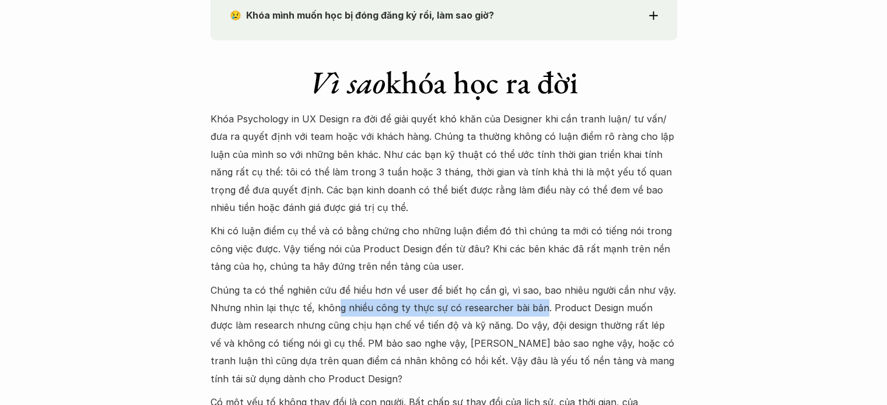
drag, startPoint x: 385, startPoint y: 308, endPoint x: 536, endPoint y: 310, distance: 151.6
click at [536, 310] on p "Chúng ta có thể nghiên cứu để hiểu hơn về user để biết họ cần gì, vì sao, bao n…" at bounding box center [443, 335] width 466 height 106
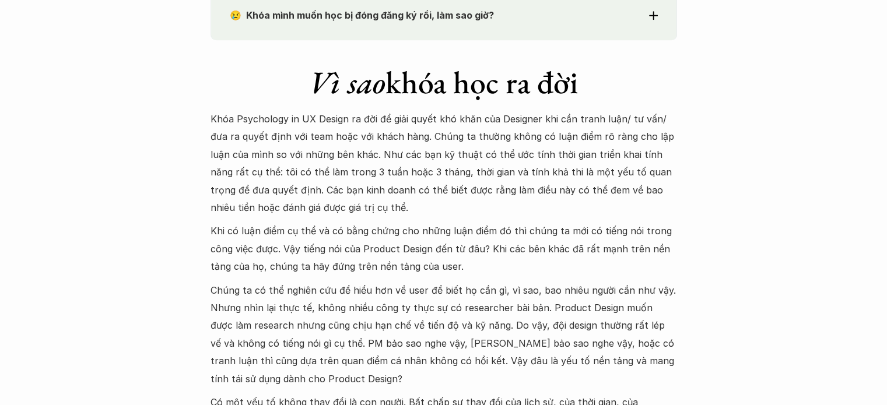
click at [553, 310] on p "Chúng ta có thể nghiên cứu để hiểu hơn về user để biết họ cần gì, vì sao, bao n…" at bounding box center [443, 335] width 466 height 106
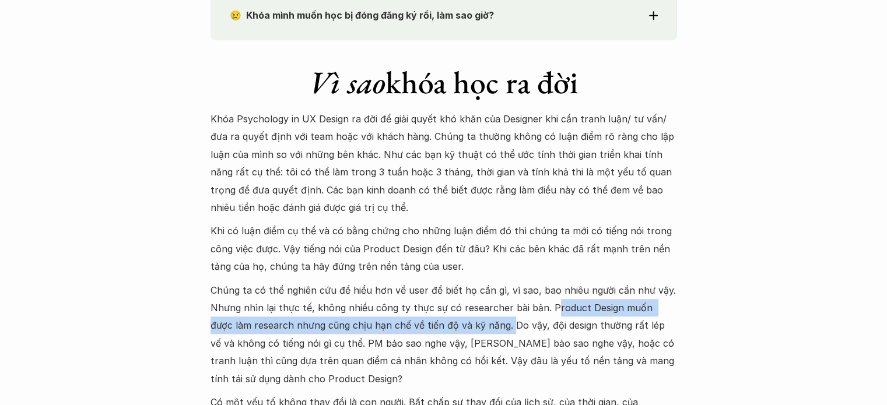
drag, startPoint x: 548, startPoint y: 306, endPoint x: 487, endPoint y: 326, distance: 64.3
click at [487, 326] on p "Chúng ta có thể nghiên cứu để hiểu hơn về user để biết họ cần gì, vì sao, bao n…" at bounding box center [443, 335] width 466 height 106
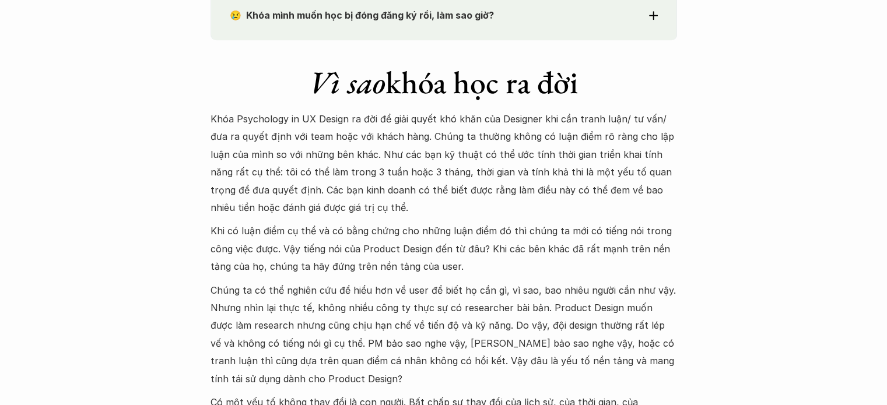
click at [505, 322] on p "Chúng ta có thể nghiên cứu để hiểu hơn về user để biết họ cần gì, vì sao, bao n…" at bounding box center [443, 335] width 466 height 106
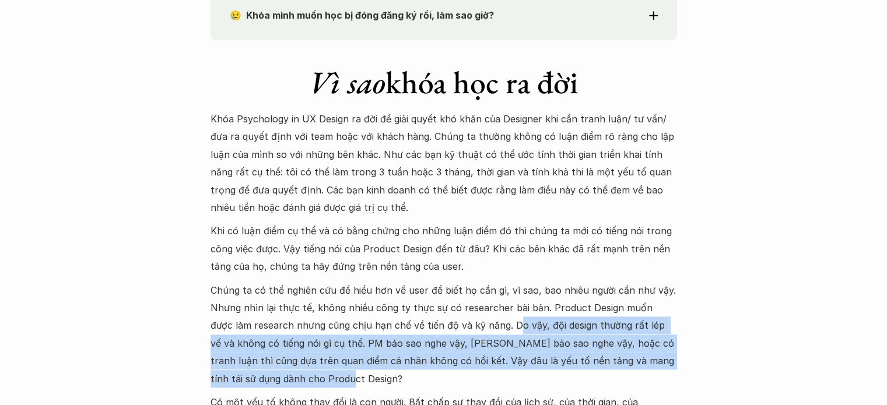
drag, startPoint x: 489, startPoint y: 321, endPoint x: 437, endPoint y: 379, distance: 78.0
click at [437, 379] on p "Chúng ta có thể nghiên cứu để hiểu hơn về user để biết họ cần gì, vì sao, bao n…" at bounding box center [443, 335] width 466 height 106
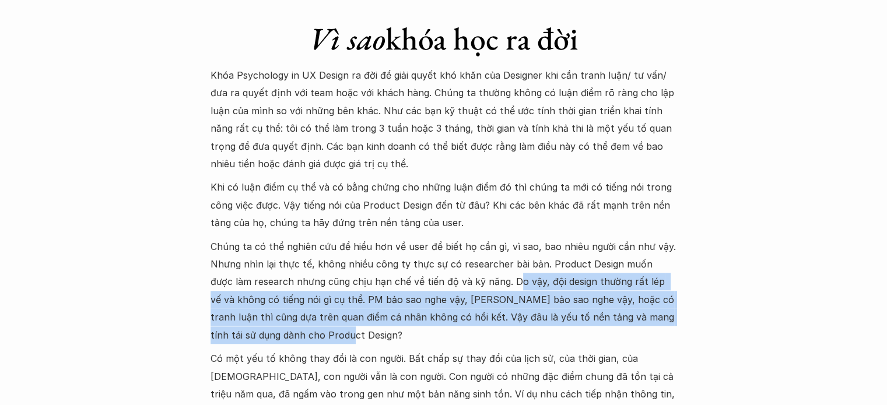
scroll to position [1282, 0]
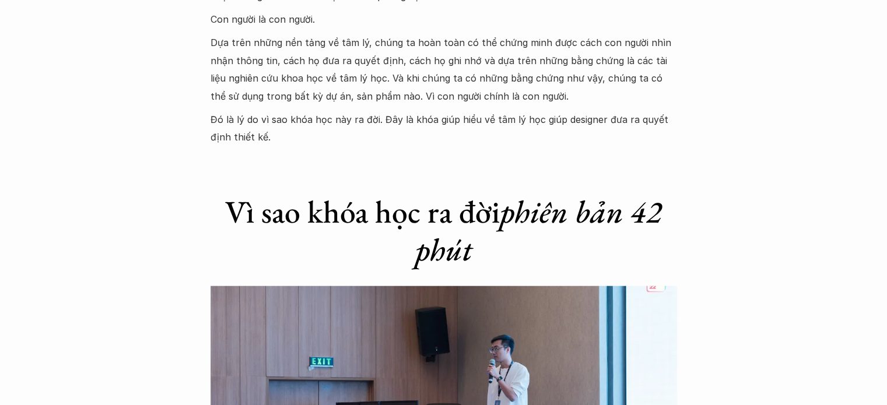
scroll to position [1574, 0]
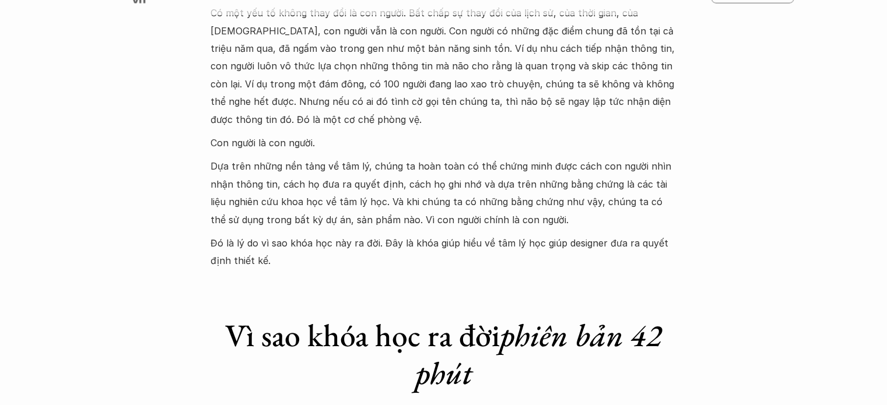
scroll to position [1399, 0]
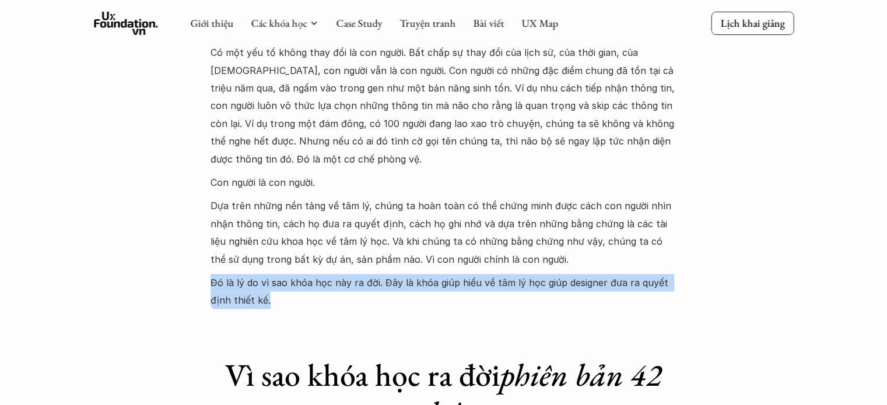
drag, startPoint x: 201, startPoint y: 288, endPoint x: 455, endPoint y: 285, distance: 254.2
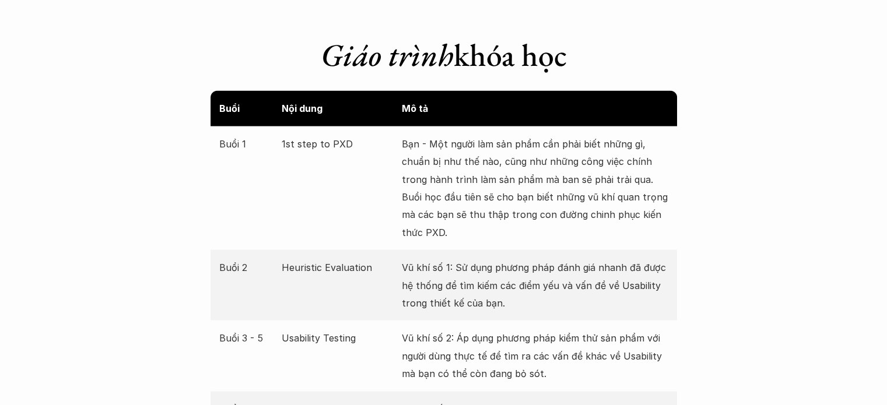
scroll to position [2215, 0]
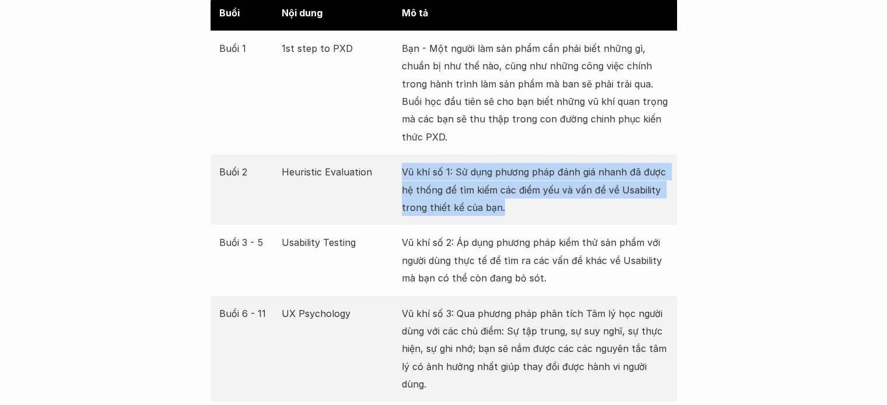
drag, startPoint x: 406, startPoint y: 167, endPoint x: 528, endPoint y: 205, distance: 127.4
click at [525, 203] on p "Vũ khí số 1: Sử dụng phương pháp đánh giá nhanh đã được hệ thống để tìm kiếm cá…" at bounding box center [535, 189] width 266 height 53
click at [564, 212] on p "Vũ khí số 1: Sử dụng phương pháp đánh giá nhanh đã được hệ thống để tìm kiếm cá…" at bounding box center [535, 189] width 266 height 53
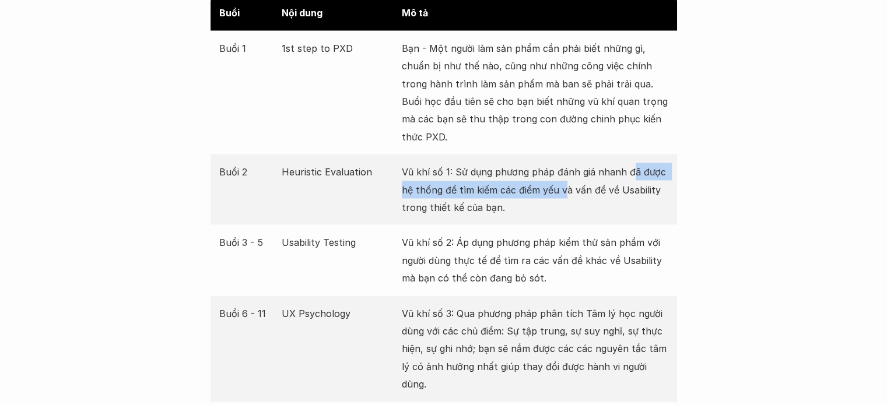
drag, startPoint x: 630, startPoint y: 167, endPoint x: 563, endPoint y: 190, distance: 70.2
click at [563, 190] on p "Vũ khí số 1: Sử dụng phương pháp đánh giá nhanh đã được hệ thống để tìm kiếm cá…" at bounding box center [535, 189] width 266 height 53
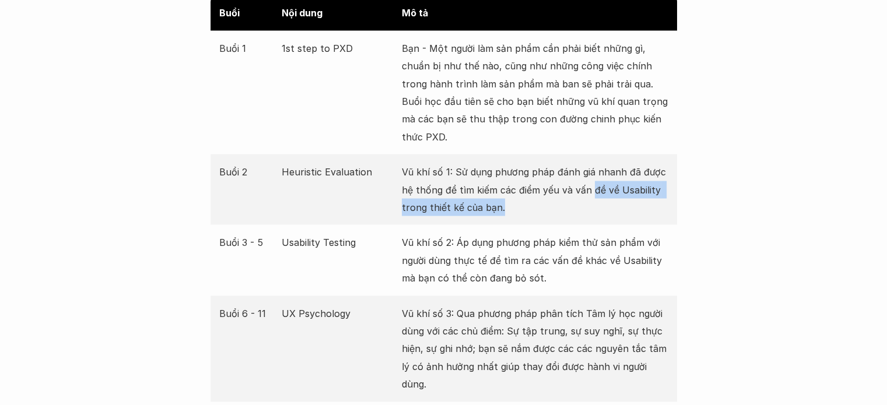
drag, startPoint x: 590, startPoint y: 190, endPoint x: 601, endPoint y: 202, distance: 16.5
click at [601, 202] on p "Vũ khí số 1: Sử dụng phương pháp đánh giá nhanh đã được hệ thống để tìm kiếm cá…" at bounding box center [535, 189] width 266 height 53
click at [570, 185] on p "Vũ khí số 1: Sử dụng phương pháp đánh giá nhanh đã được hệ thống để tìm kiếm cá…" at bounding box center [535, 189] width 266 height 53
drag, startPoint x: 557, startPoint y: 189, endPoint x: 574, endPoint y: 208, distance: 25.2
click at [574, 208] on p "Vũ khí số 1: Sử dụng phương pháp đánh giá nhanh đã được hệ thống để tìm kiếm cá…" at bounding box center [535, 189] width 266 height 53
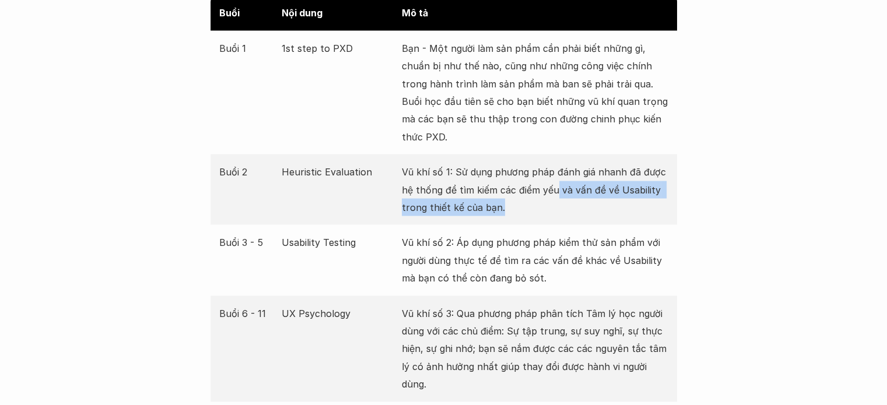
click at [587, 212] on p "Vũ khí số 1: Sử dụng phương pháp đánh giá nhanh đã được hệ thống để tìm kiếm cá…" at bounding box center [535, 189] width 266 height 53
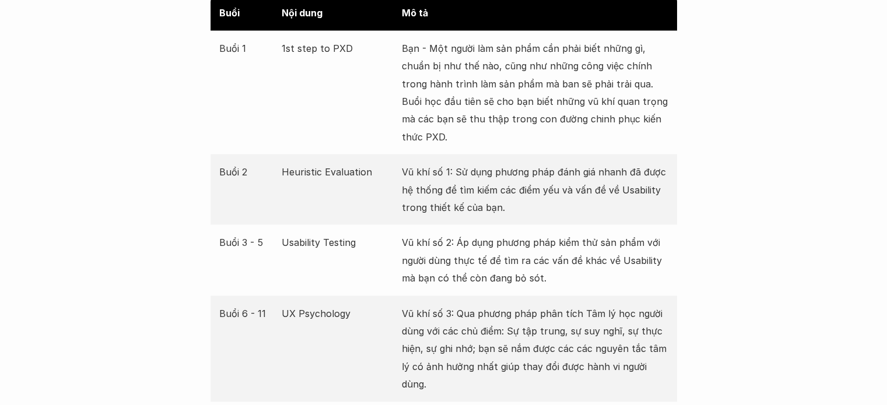
drag, startPoint x: 349, startPoint y: 245, endPoint x: 374, endPoint y: 255, distance: 27.2
click at [371, 249] on div "Buổi 3 - 5 Usability Testing Vũ khí số 2: Áp dụng phương pháp kiểm thử sản phẩm…" at bounding box center [443, 259] width 466 height 71
click at [385, 269] on div "Buổi 3 - 5 Usability Testing Vũ khí số 2: Áp dụng phương pháp kiểm thử sản phẩm…" at bounding box center [443, 259] width 466 height 71
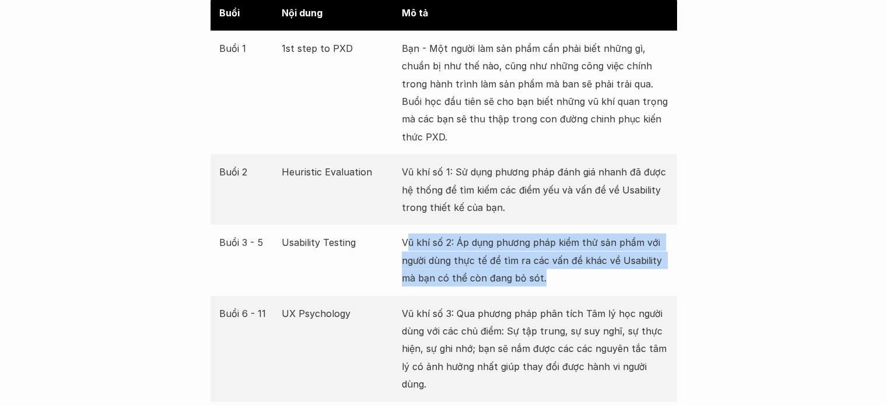
drag, startPoint x: 438, startPoint y: 244, endPoint x: 561, endPoint y: 291, distance: 132.3
click at [561, 291] on div "Buổi 3 - 5 Usability Testing Vũ khí số 2: Áp dụng phương pháp kiểm thử sản phẩm…" at bounding box center [443, 259] width 466 height 71
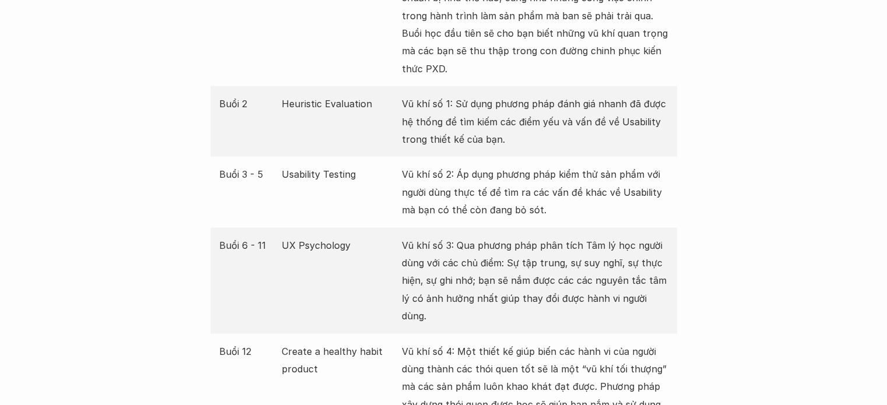
scroll to position [2332, 0]
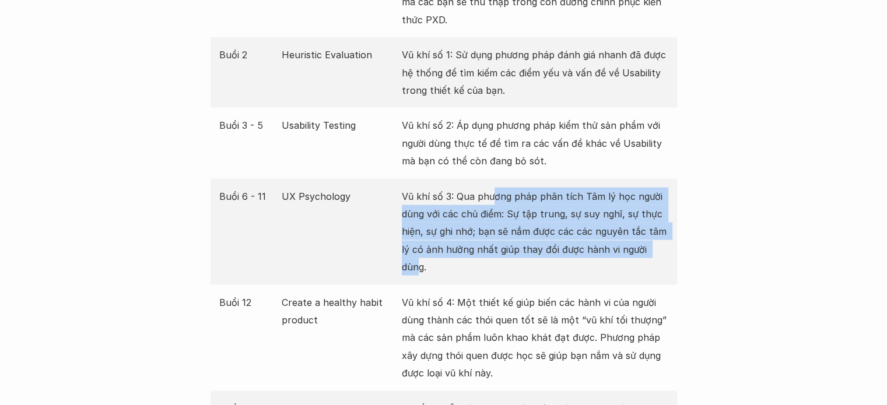
drag, startPoint x: 509, startPoint y: 207, endPoint x: 685, endPoint y: 258, distance: 183.4
click at [673, 256] on div "Buổi 6 - 11 UX Psychology Vũ khí số 3: Qua phương pháp phân tích Tâm lý học ngư…" at bounding box center [443, 232] width 466 height 106
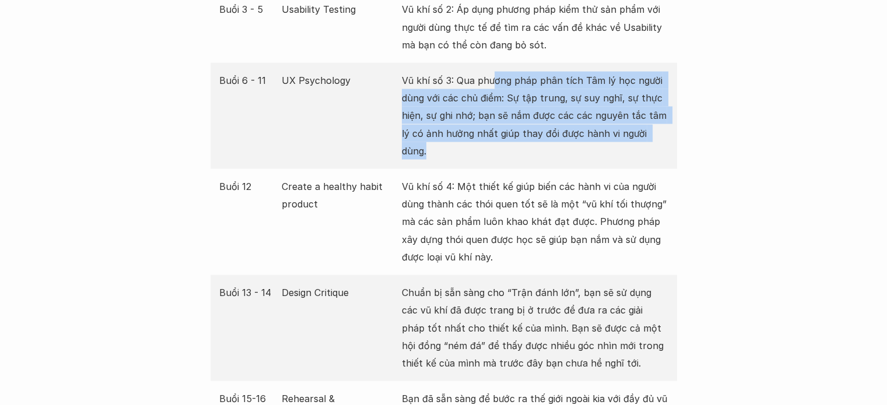
scroll to position [2448, 0]
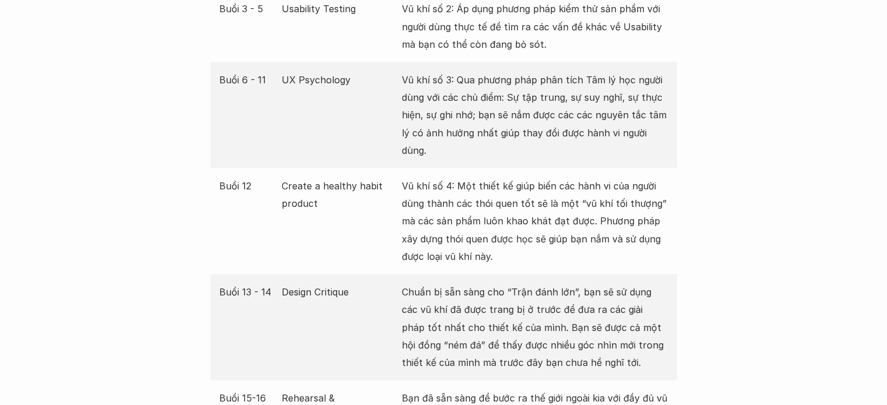
click at [297, 177] on p "Create a healthy habit product" at bounding box center [339, 195] width 114 height 36
click at [331, 187] on p "Create a healthy habit product" at bounding box center [339, 195] width 114 height 36
click at [353, 209] on div "Buổi 12 Create a healthy habit product Vũ khí số 4: Một thiết kế giúp biến các …" at bounding box center [443, 221] width 466 height 106
drag, startPoint x: 273, startPoint y: 168, endPoint x: 342, endPoint y: 189, distance: 72.3
click at [338, 187] on div "Buổi 12 Create a healthy habit product Vũ khí số 4: Một thiết kế giúp biến các …" at bounding box center [443, 221] width 466 height 106
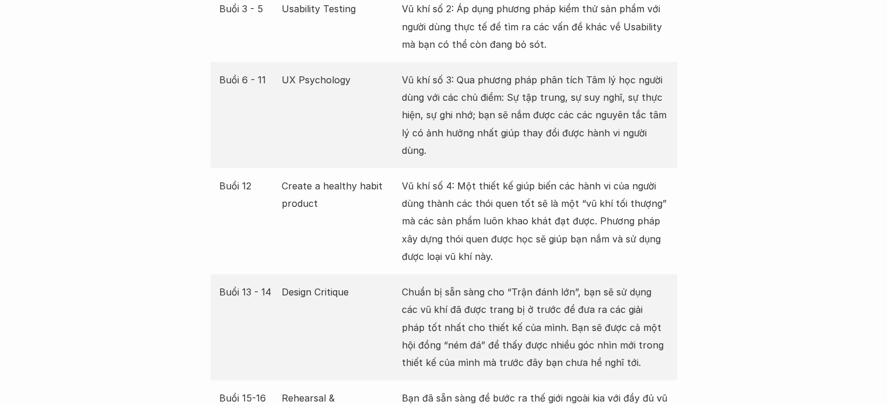
click at [444, 195] on p "Vũ khí số 4: Một thiết kế giúp biến các hành vi của người dùng thành các thói q…" at bounding box center [535, 221] width 266 height 89
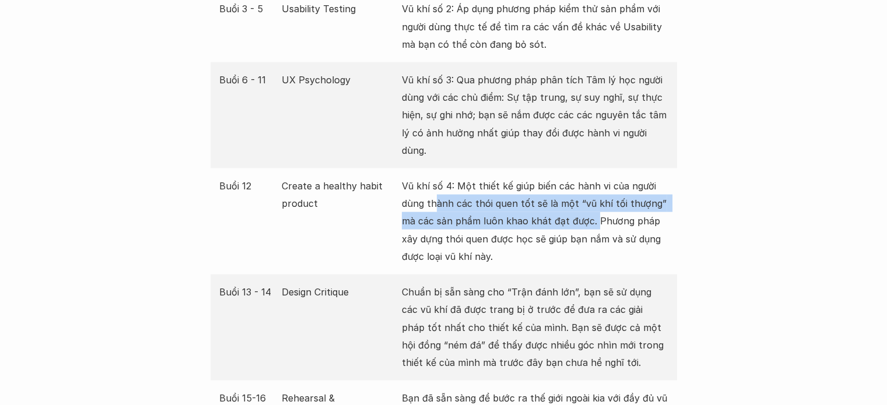
drag, startPoint x: 540, startPoint y: 185, endPoint x: 595, endPoint y: 203, distance: 57.0
click at [595, 203] on p "Vũ khí số 4: Một thiết kế giúp biến các hành vi của người dùng thành các thói q…" at bounding box center [535, 221] width 266 height 89
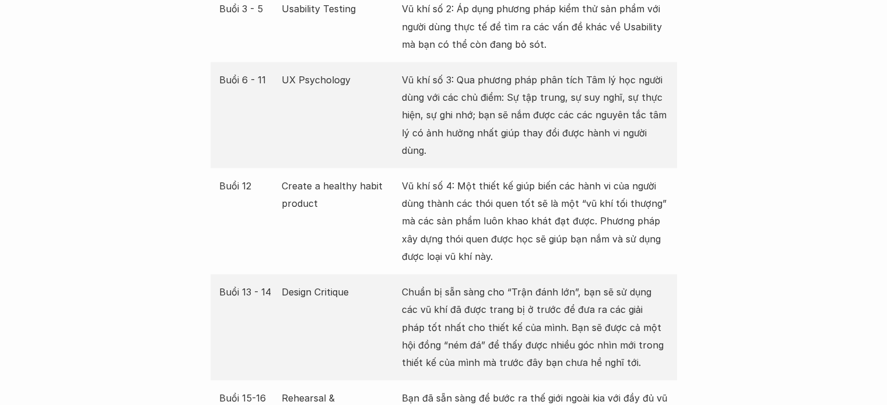
drag, startPoint x: 505, startPoint y: 221, endPoint x: 441, endPoint y: 225, distance: 64.3
click at [501, 221] on p "Vũ khí số 4: Một thiết kế giúp biến các hành vi của người dùng thành các thói q…" at bounding box center [535, 221] width 266 height 89
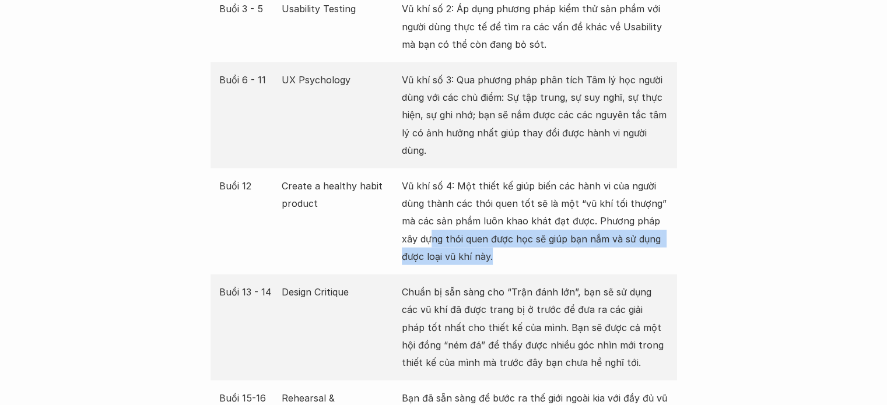
drag, startPoint x: 429, startPoint y: 224, endPoint x: 515, endPoint y: 250, distance: 90.0
click at [503, 241] on p "Vũ khí số 4: Một thiết kế giúp biến các hành vi của người dùng thành các thói q…" at bounding box center [535, 221] width 266 height 89
click at [516, 250] on div "Buổi 12 Create a healthy habit product Vũ khí số 4: Một thiết kế giúp biến các …" at bounding box center [443, 221] width 466 height 106
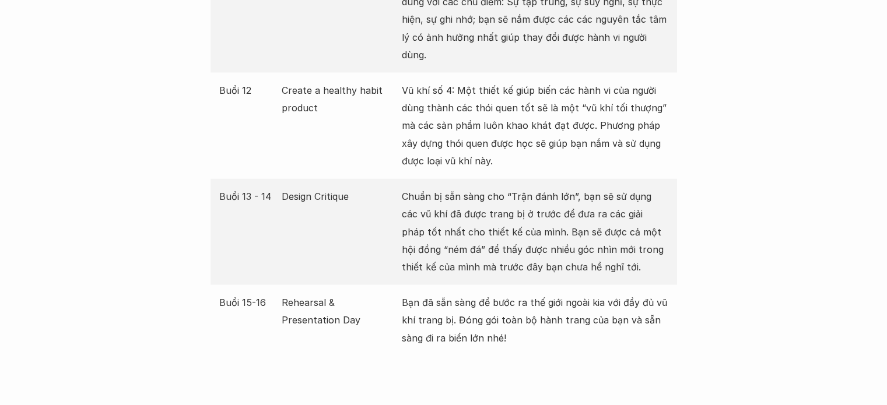
scroll to position [2681, 0]
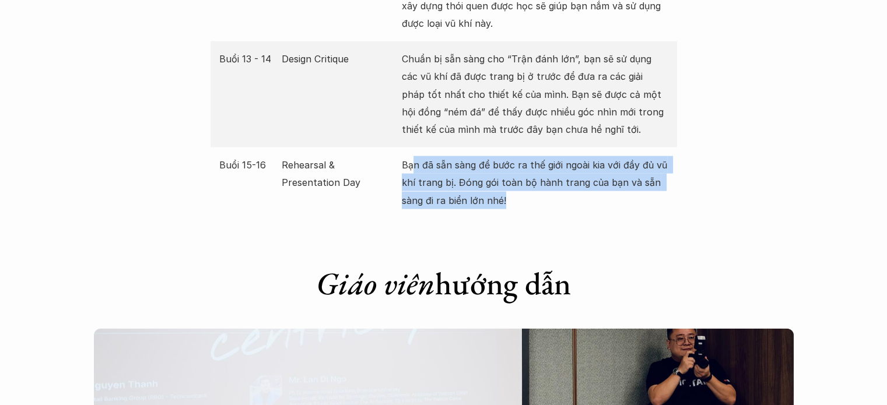
drag, startPoint x: 430, startPoint y: 151, endPoint x: 535, endPoint y: 185, distance: 110.4
click at [535, 185] on p "Bạn đã sẵn sàng để bước ra thế giới ngoài kia với đầy đủ vũ khí trang bị. Đóng …" at bounding box center [535, 182] width 266 height 53
click at [718, 206] on div "Giới thiệu Các khóa học Case Study Truyện tranh Bài viết UX Map Lịch khai giảng…" at bounding box center [443, 350] width 887 height 6062
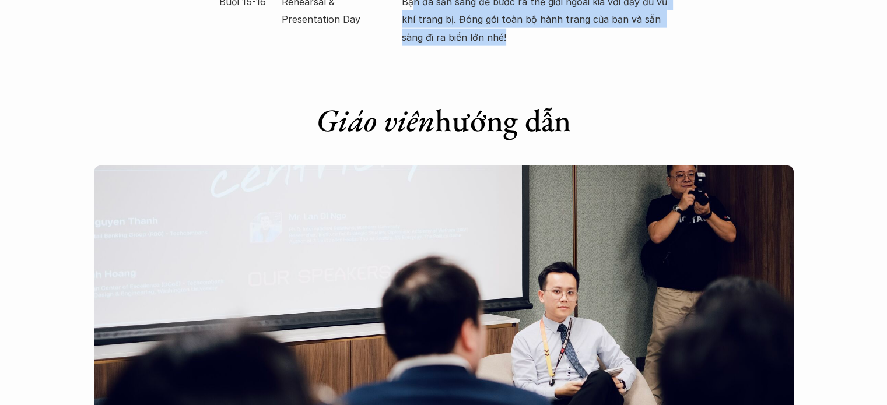
scroll to position [2973, 0]
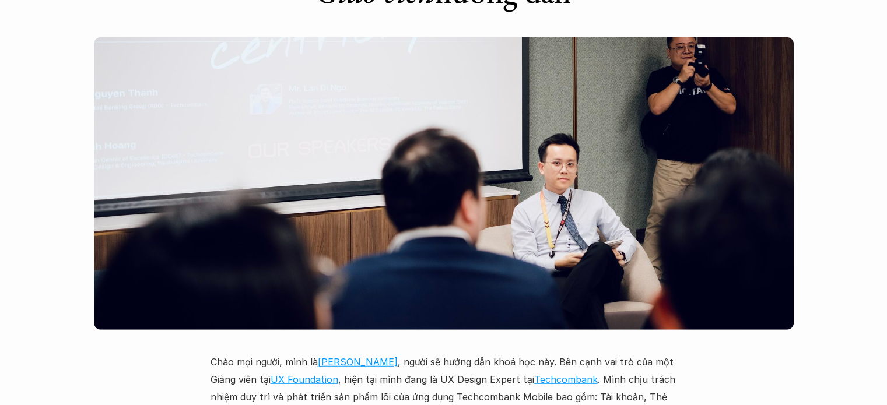
click at [796, 210] on div "Giới thiệu Các khóa học Case Study Truyện tranh Bài viết UX Map Lịch khai giảng…" at bounding box center [443, 58] width 887 height 6062
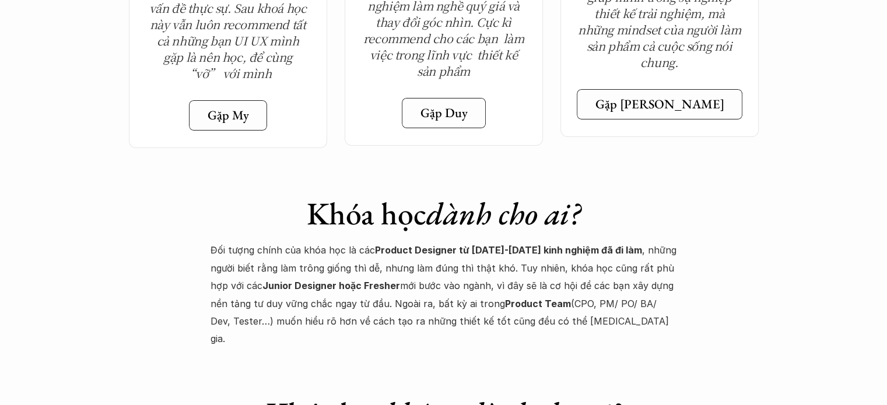
scroll to position [4430, 0]
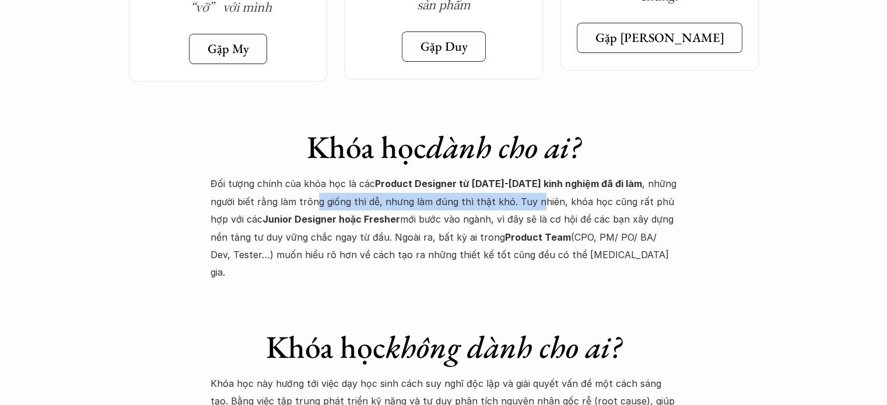
drag, startPoint x: 287, startPoint y: 142, endPoint x: 504, endPoint y: 142, distance: 216.8
click at [504, 175] on p "Đối tượng chính của khóa học là các Product Designer từ 1-6 năm kinh nghiệm đã …" at bounding box center [443, 228] width 466 height 106
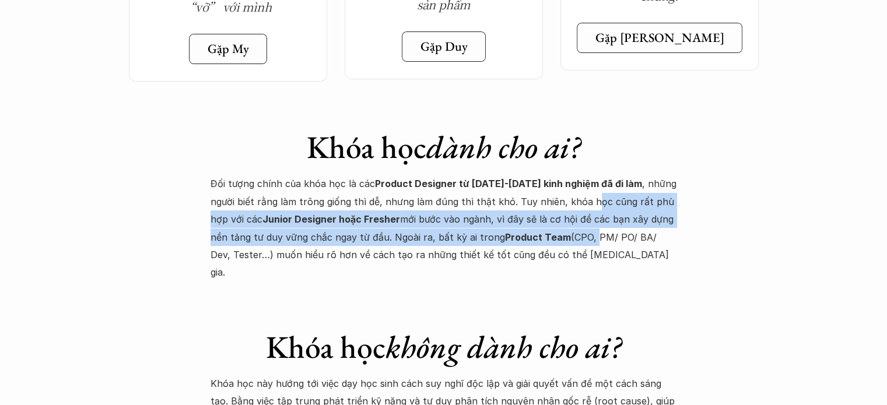
drag, startPoint x: 557, startPoint y: 146, endPoint x: 546, endPoint y: 182, distance: 38.0
click at [546, 182] on p "Đối tượng chính của khóa học là các Product Designer từ 1-6 năm kinh nghiệm đã …" at bounding box center [443, 228] width 466 height 106
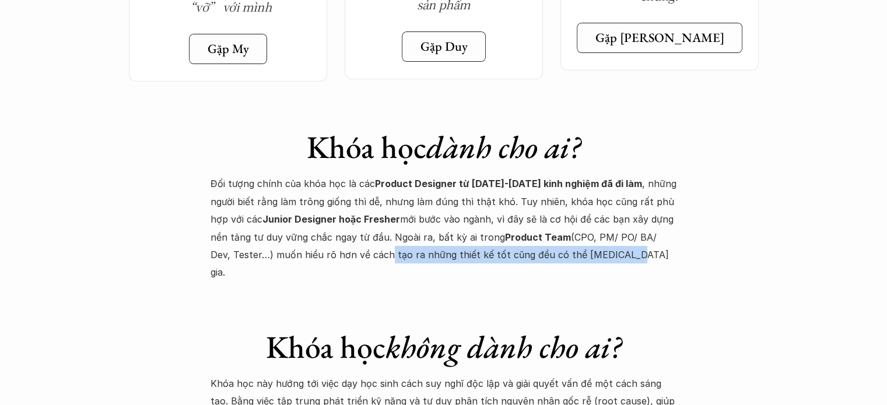
drag, startPoint x: 321, startPoint y: 192, endPoint x: 634, endPoint y: 198, distance: 312.5
click at [620, 194] on p "Đối tượng chính của khóa học là các Product Designer từ 1-6 năm kinh nghiệm đã …" at bounding box center [443, 228] width 466 height 106
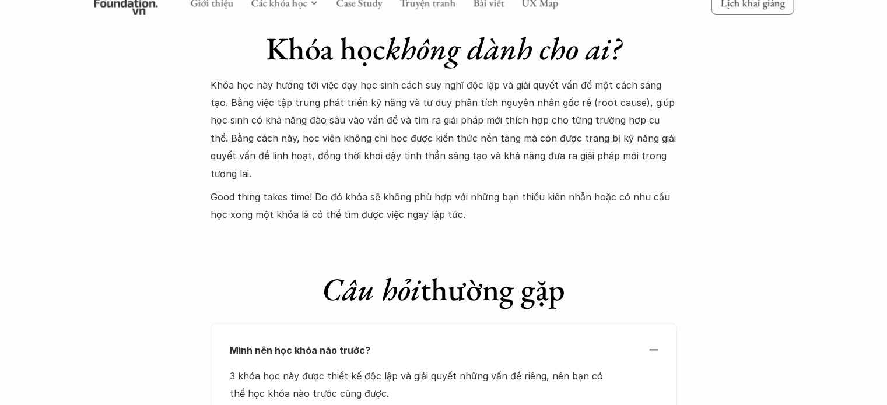
scroll to position [4897, 0]
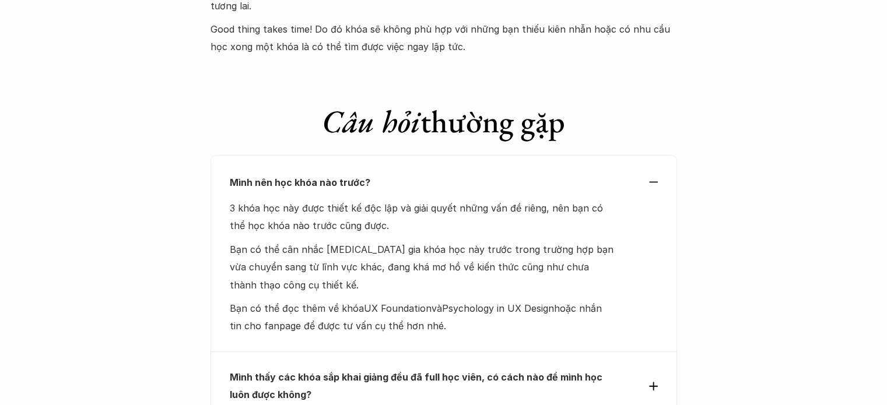
click at [653, 174] on div "Mình nên học khóa nào trước?" at bounding box center [444, 182] width 428 height 17
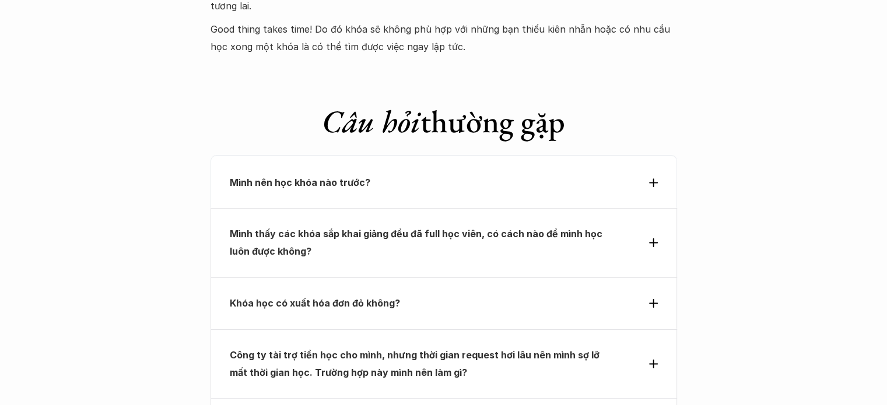
drag, startPoint x: 817, startPoint y: 241, endPoint x: 648, endPoint y: 9, distance: 286.6
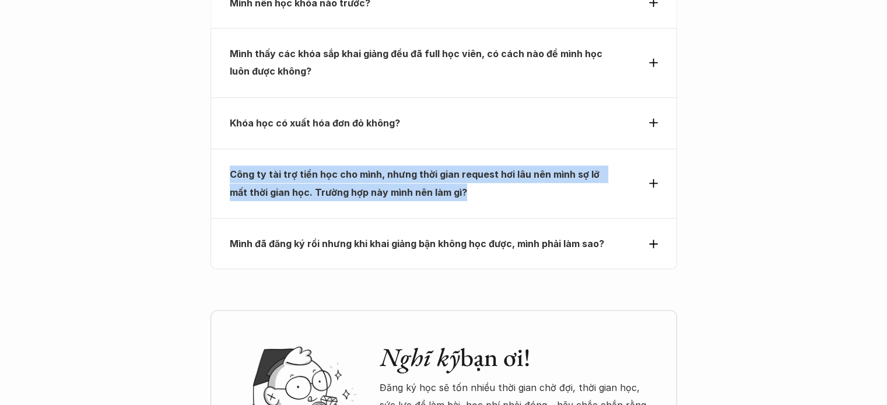
scroll to position [5246, 0]
